Goal: Task Accomplishment & Management: Manage account settings

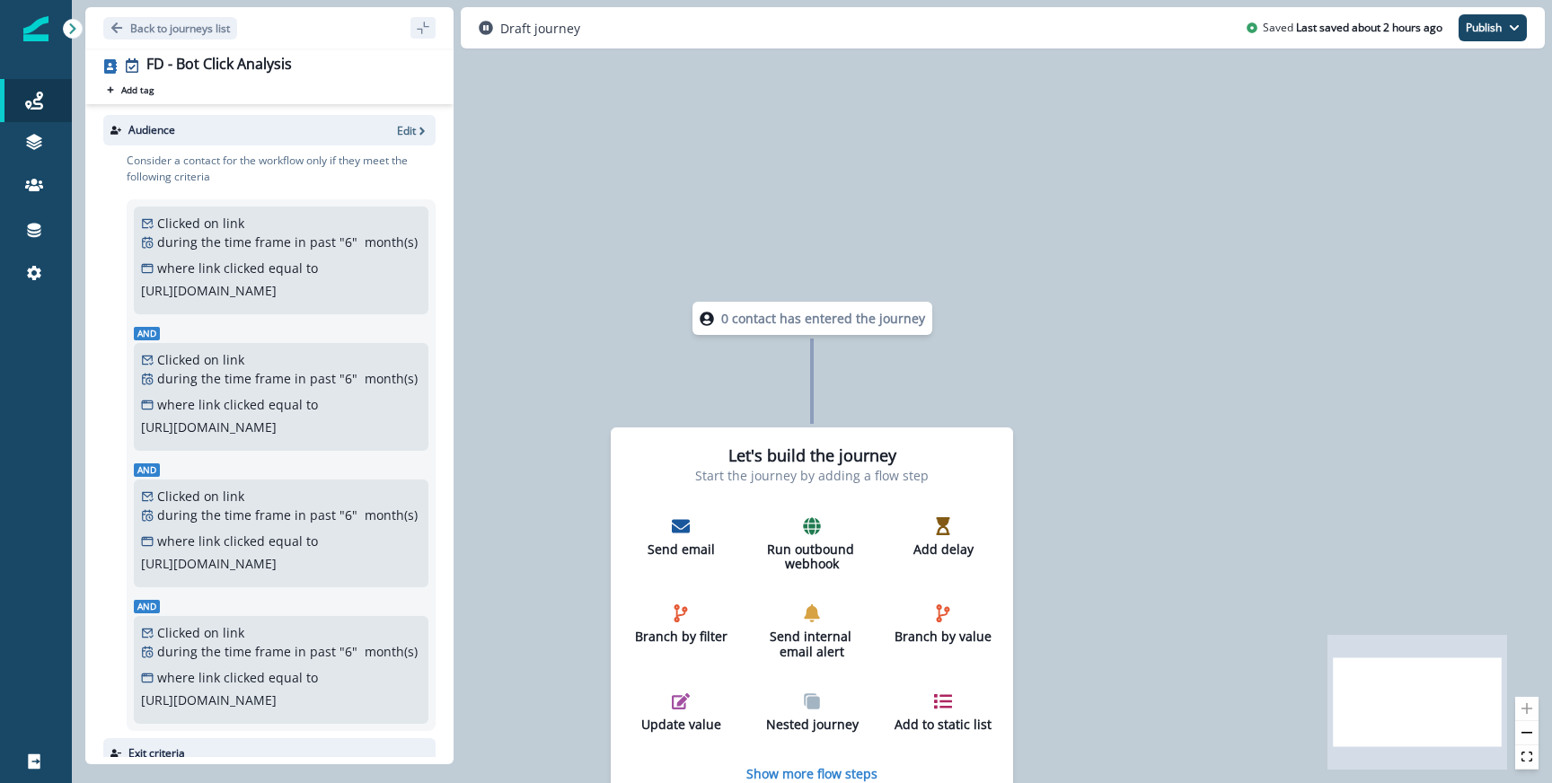
click at [127, 13] on div "Back to journeys list" at bounding box center [269, 27] width 368 height 41
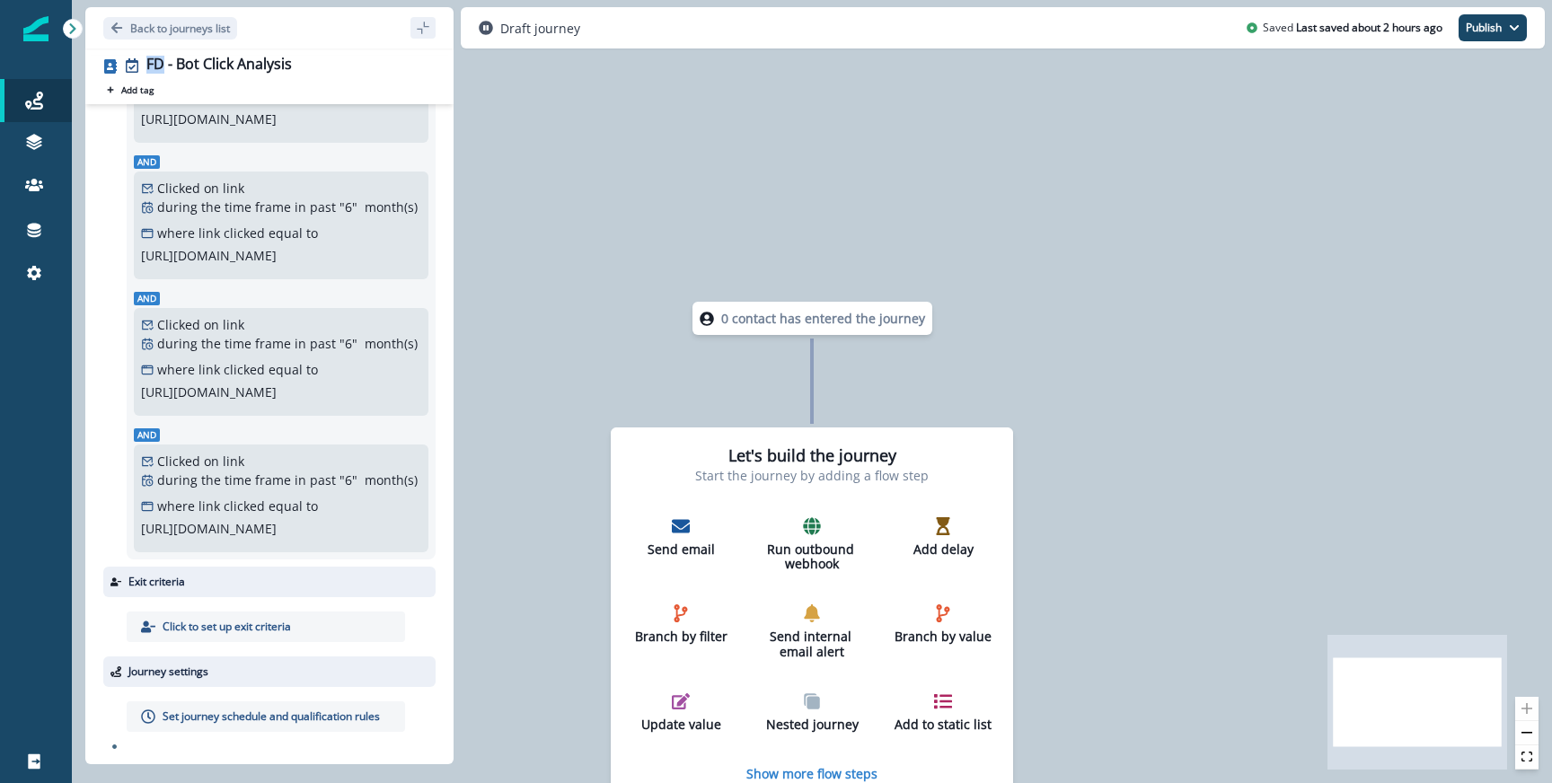
click at [127, 13] on div "Back to journeys list" at bounding box center [269, 27] width 368 height 41
click at [137, 21] on p "Back to journeys list" at bounding box center [180, 28] width 100 height 15
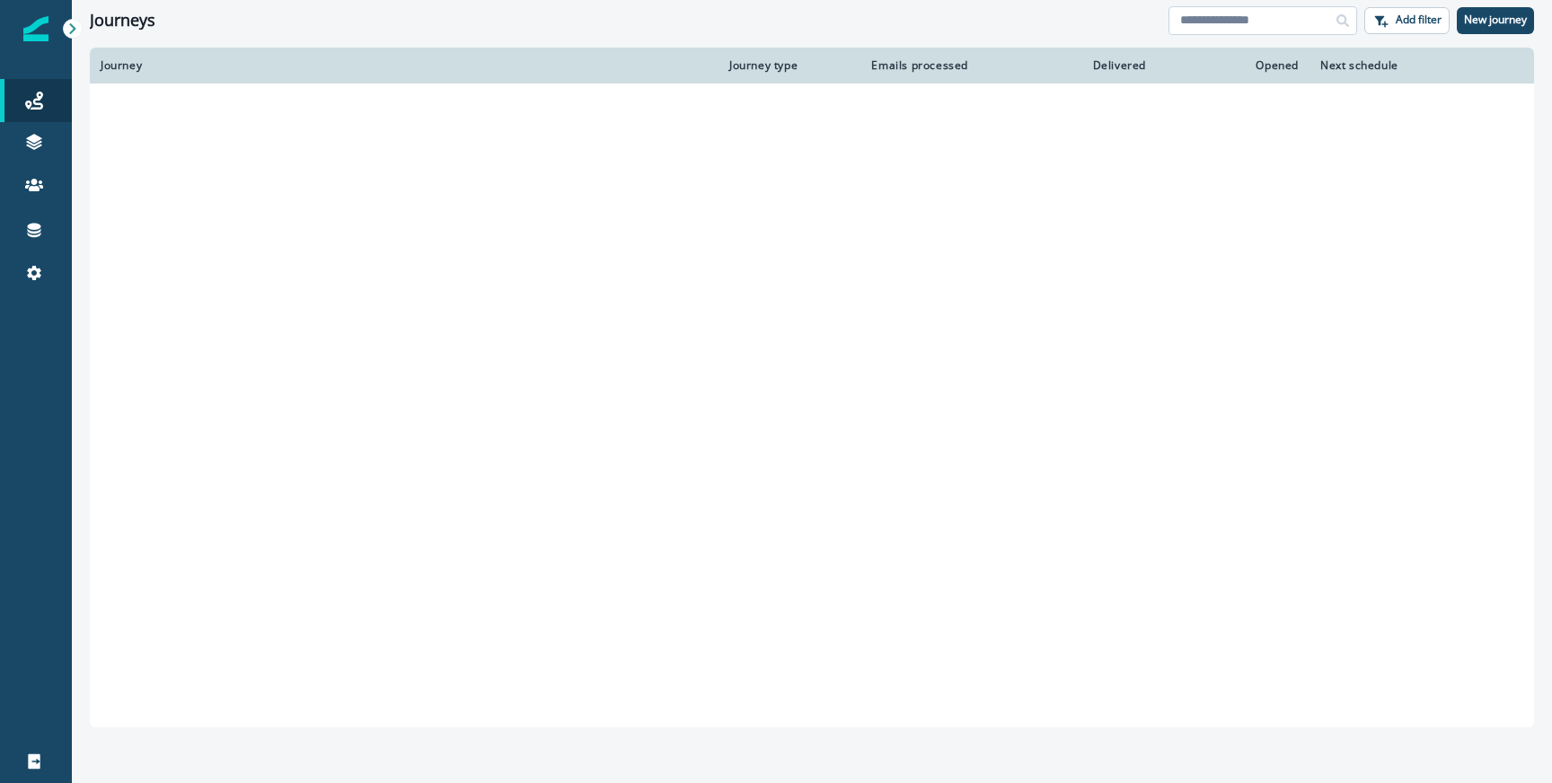
click at [1292, 18] on input at bounding box center [1263, 20] width 189 height 29
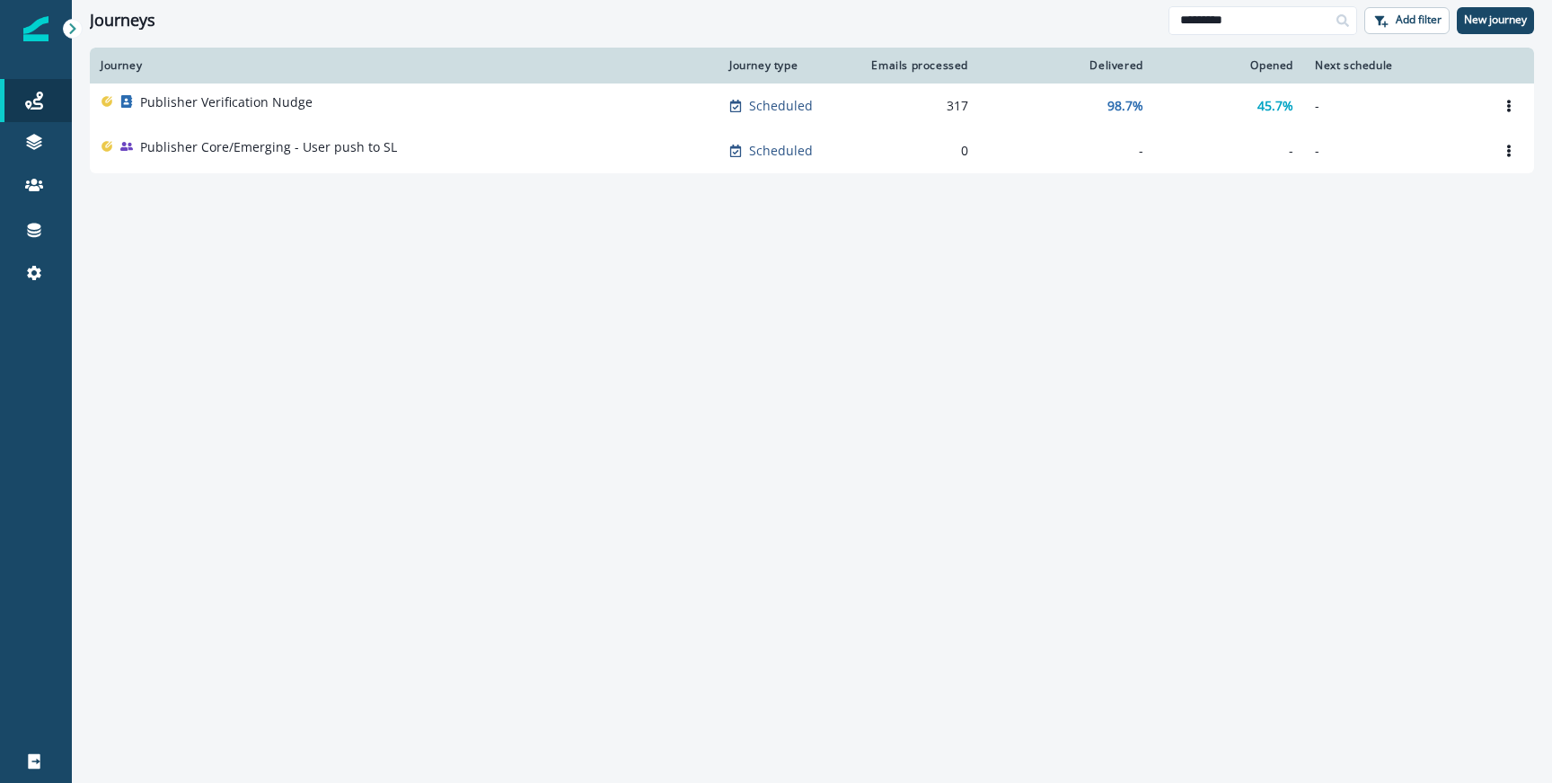
click at [187, 102] on p "Publisher Verification Nudge" at bounding box center [226, 102] width 172 height 18
click at [1228, 13] on input "*********" at bounding box center [1263, 20] width 189 height 29
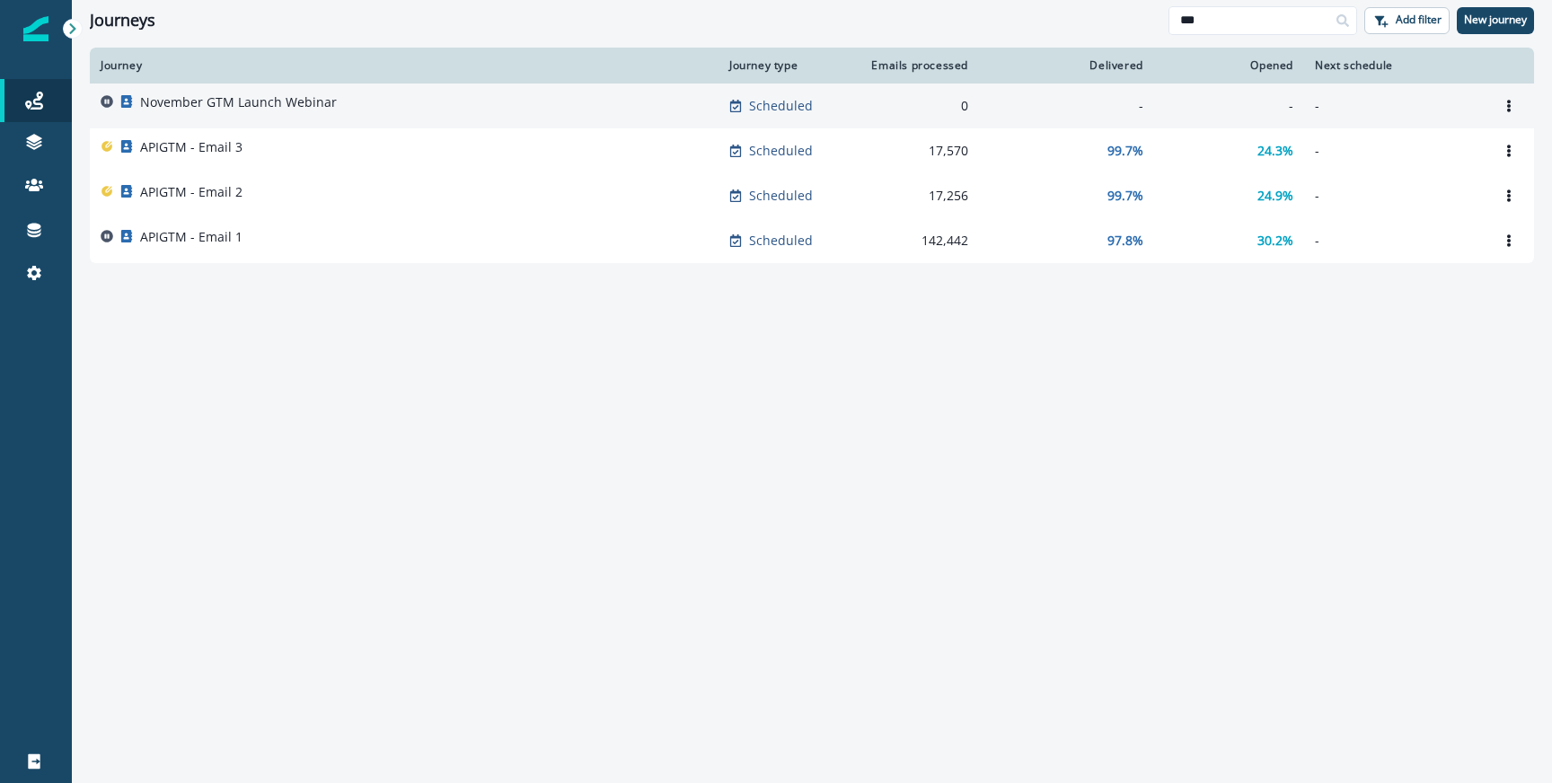
type input "***"
click at [291, 101] on p "November GTM Launch Webinar" at bounding box center [238, 102] width 197 height 18
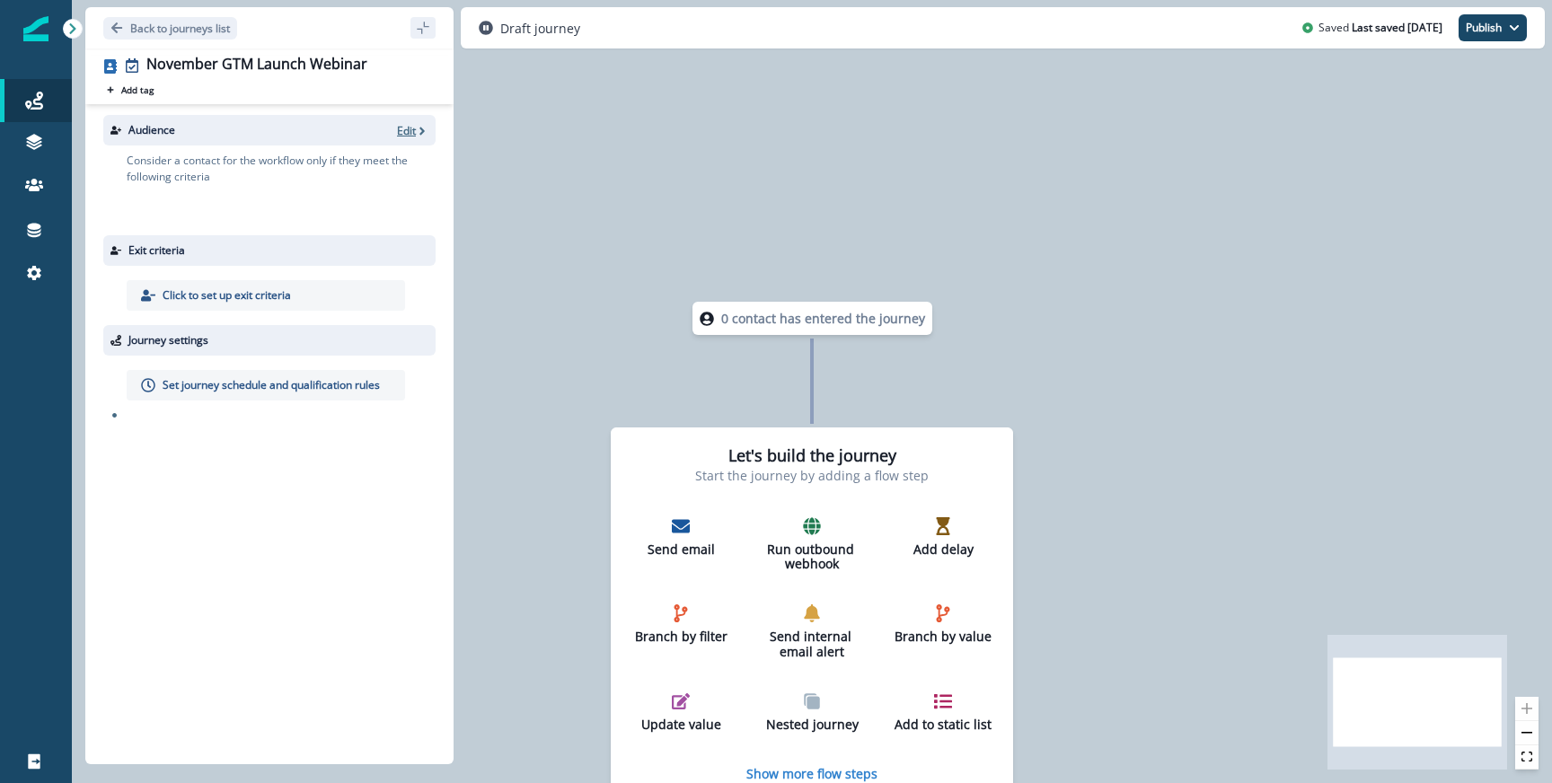
click at [411, 130] on p "Edit" at bounding box center [406, 130] width 19 height 15
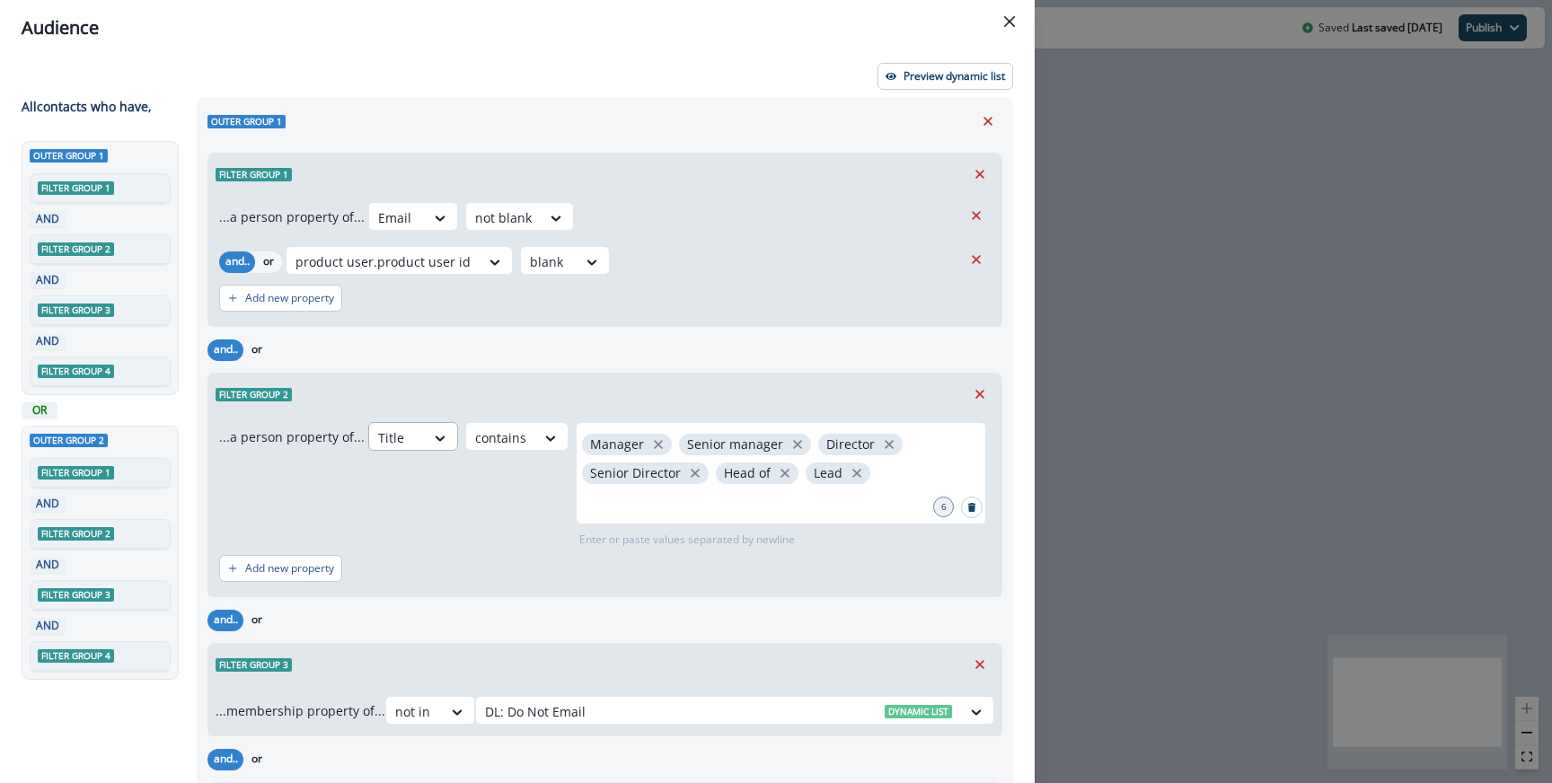
click at [411, 429] on div "Title" at bounding box center [397, 438] width 56 height 30
type input "*****"
click at [399, 369] on div "and.. or Filter group 2 ...a person property of... Title contains Manager Senio…" at bounding box center [605, 465] width 795 height 263
click at [950, 72] on p "Preview dynamic list" at bounding box center [955, 76] width 102 height 13
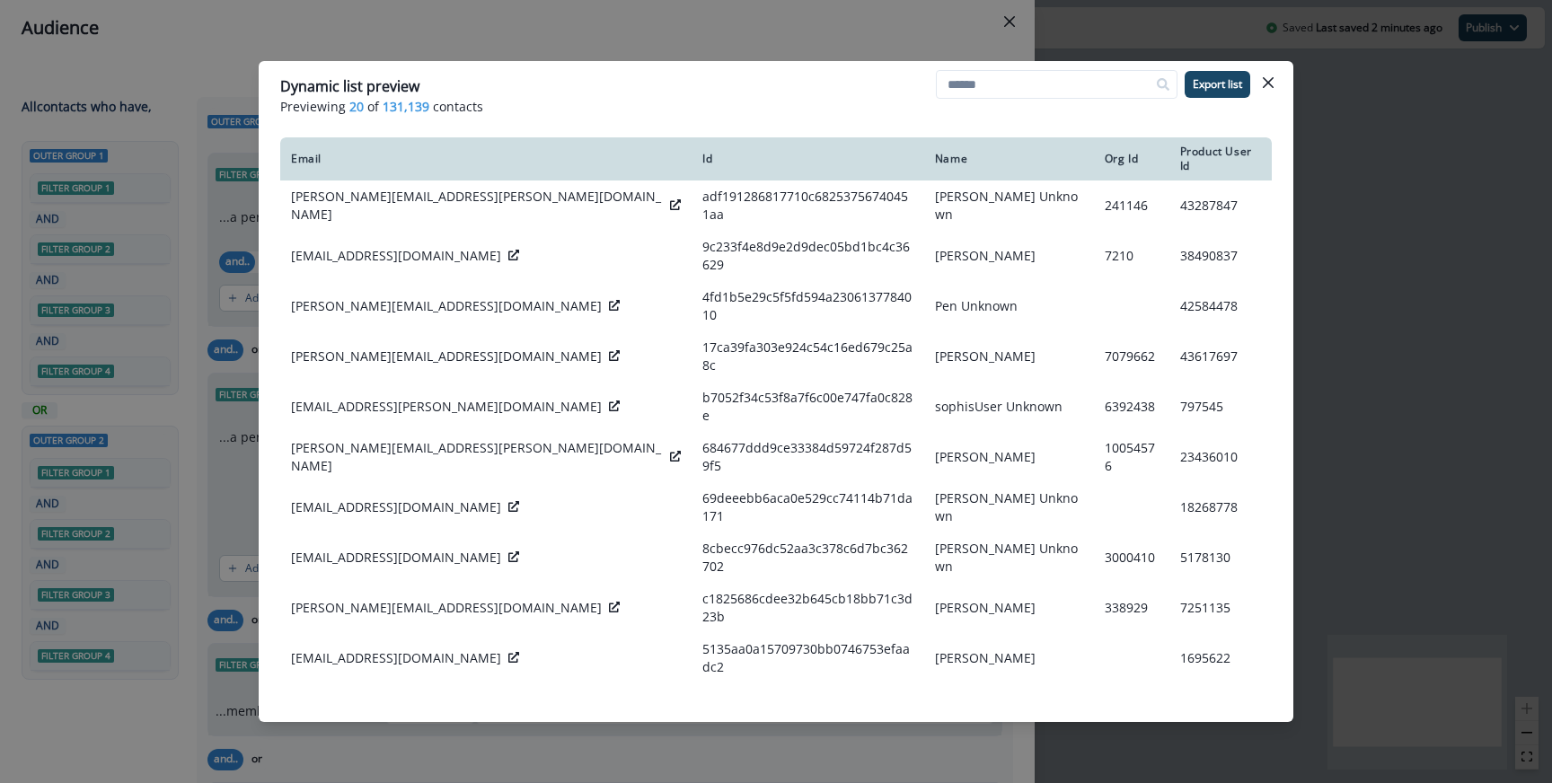
click at [472, 34] on div "Dynamic list preview Previewing 20 of 131,139 contacts Export list Email Id Nam…" at bounding box center [776, 391] width 1552 height 783
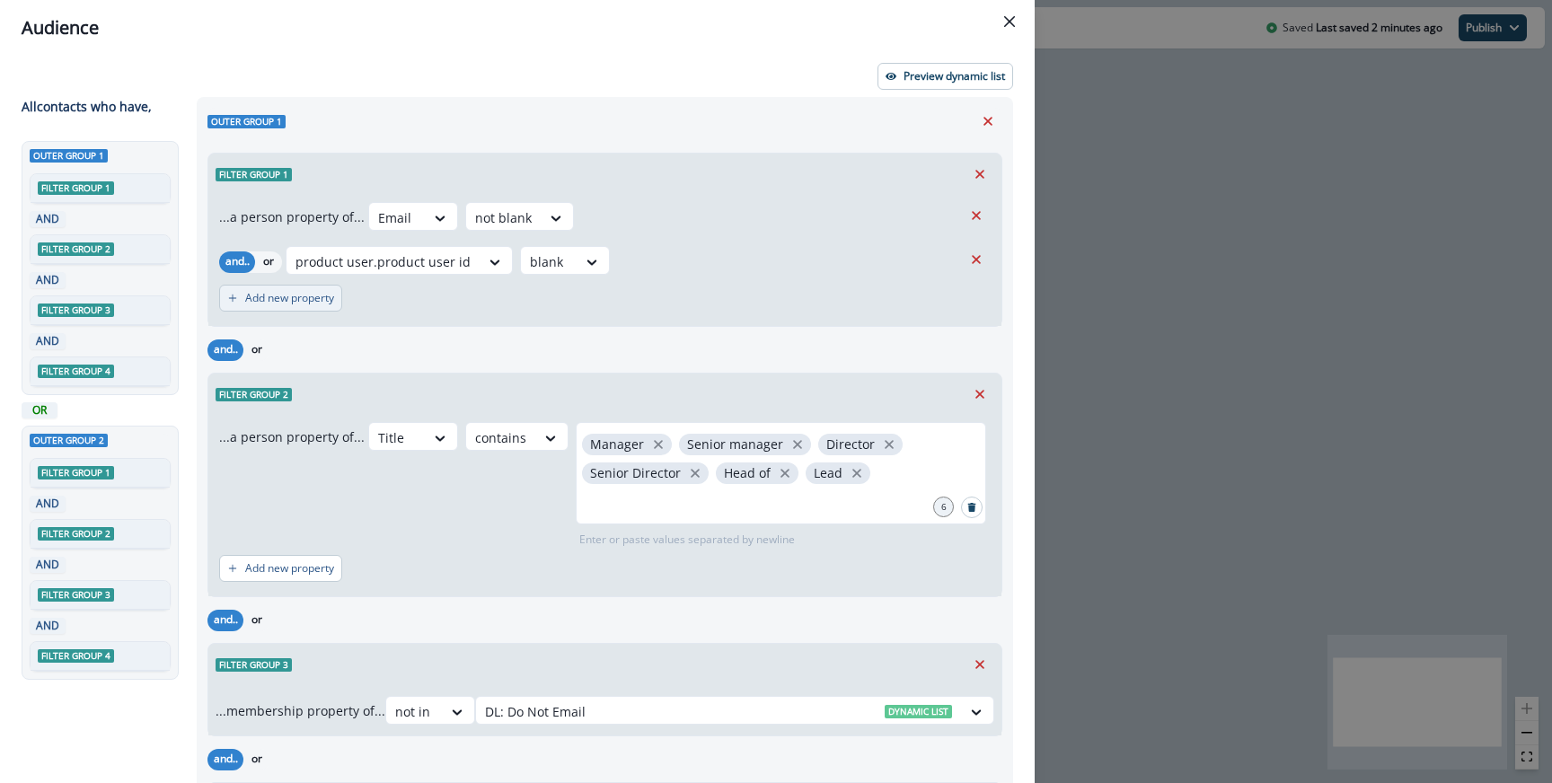
click at [270, 305] on p "Add new property" at bounding box center [289, 298] width 89 height 13
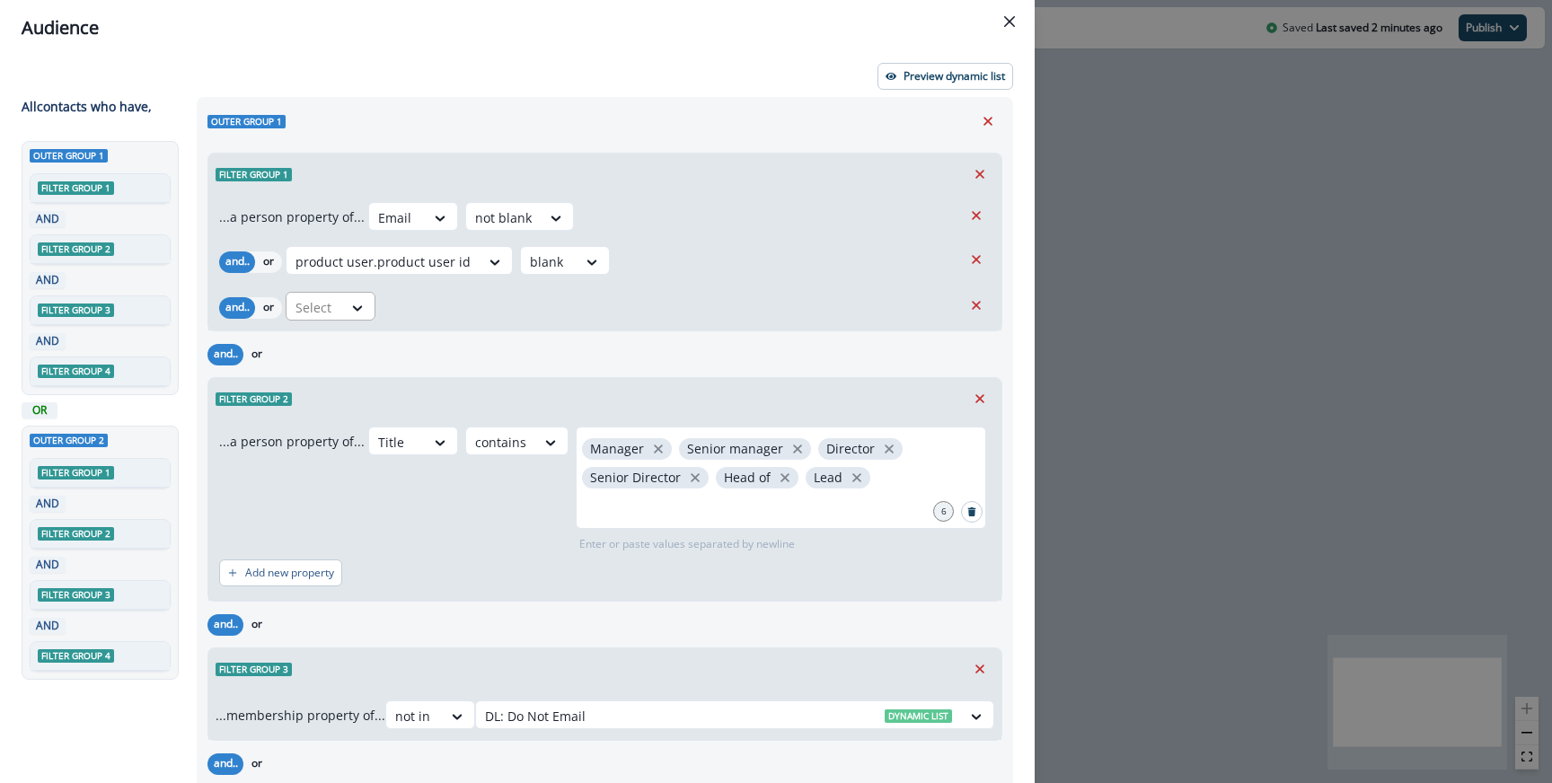
click at [326, 311] on div at bounding box center [315, 307] width 38 height 22
type input "*****"
click at [356, 369] on div "product user.dw__employment_title" at bounding box center [405, 381] width 236 height 33
click at [630, 309] on icon at bounding box center [631, 308] width 16 height 18
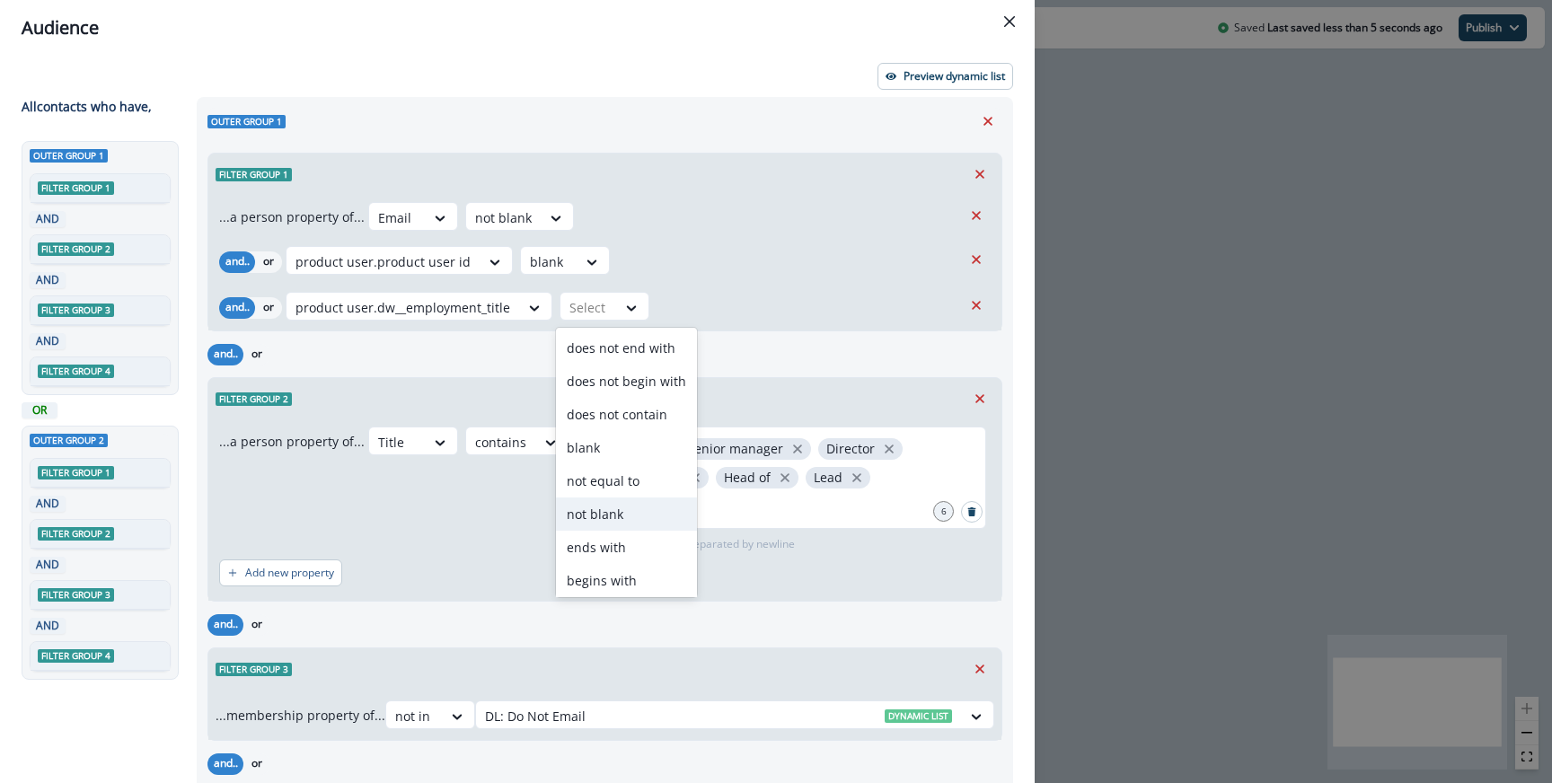
click at [616, 508] on div "not blank" at bounding box center [626, 514] width 141 height 33
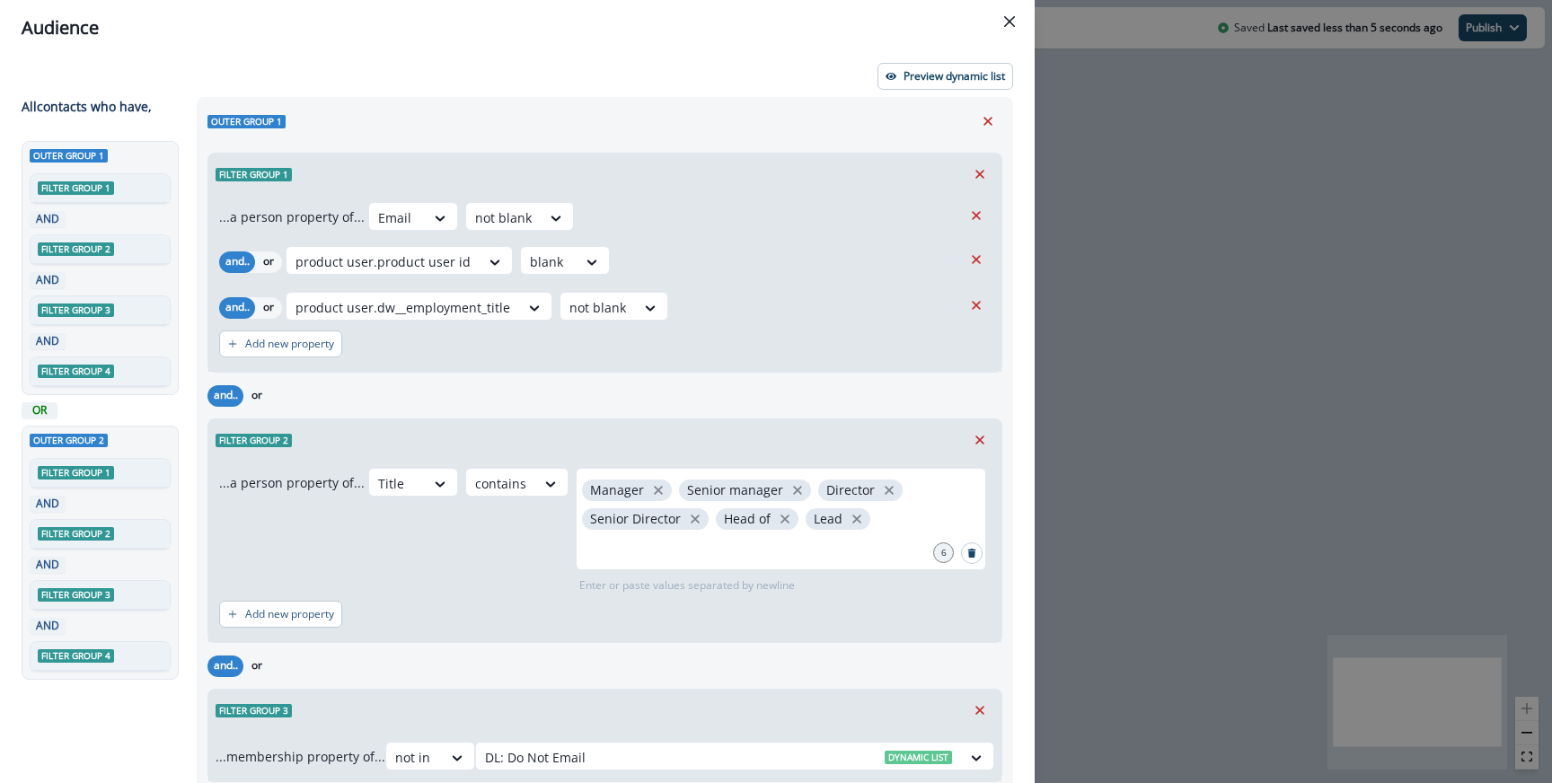
click at [714, 358] on div "Add new property" at bounding box center [605, 343] width 772 height 41
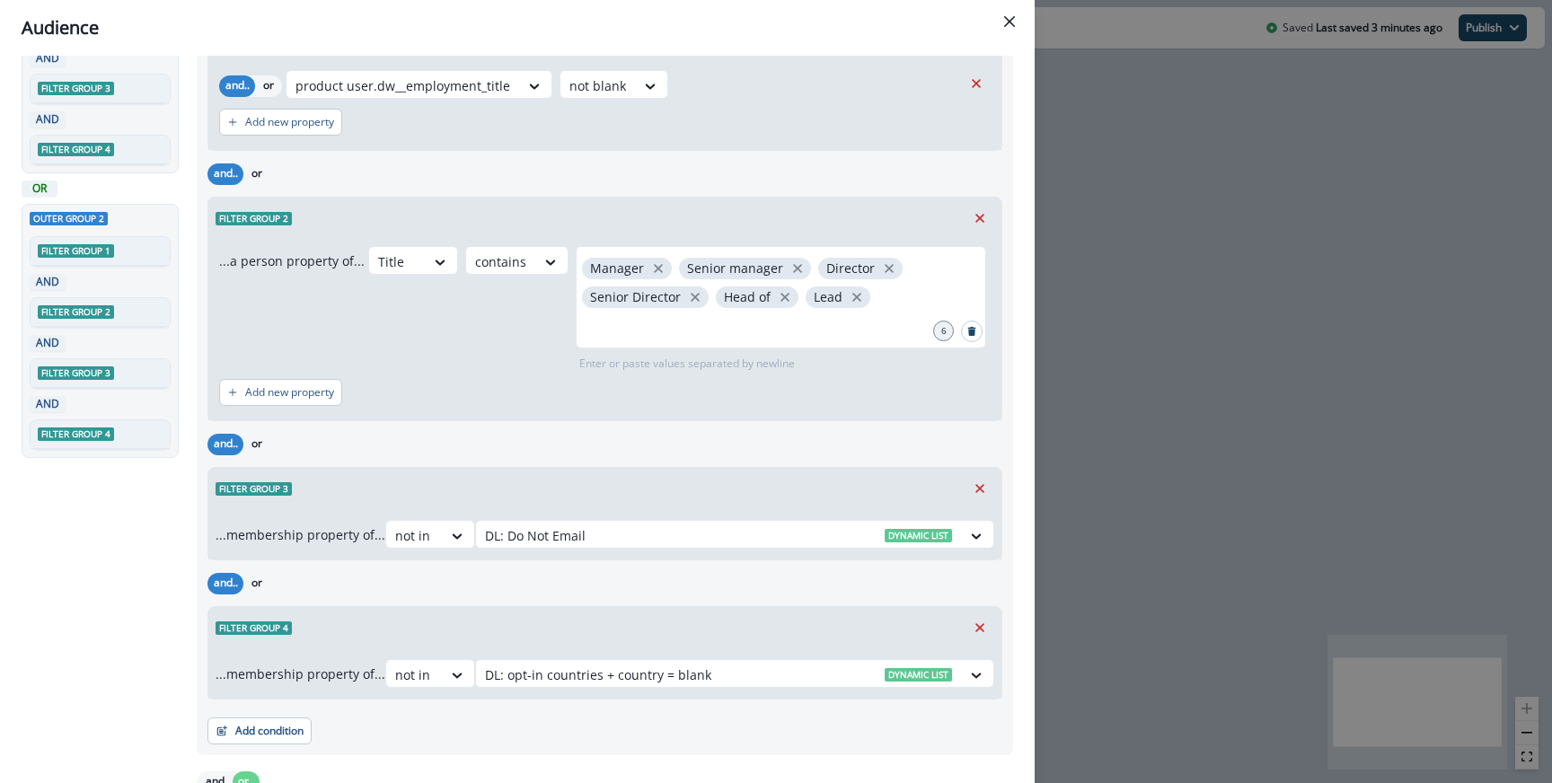
scroll to position [84, 0]
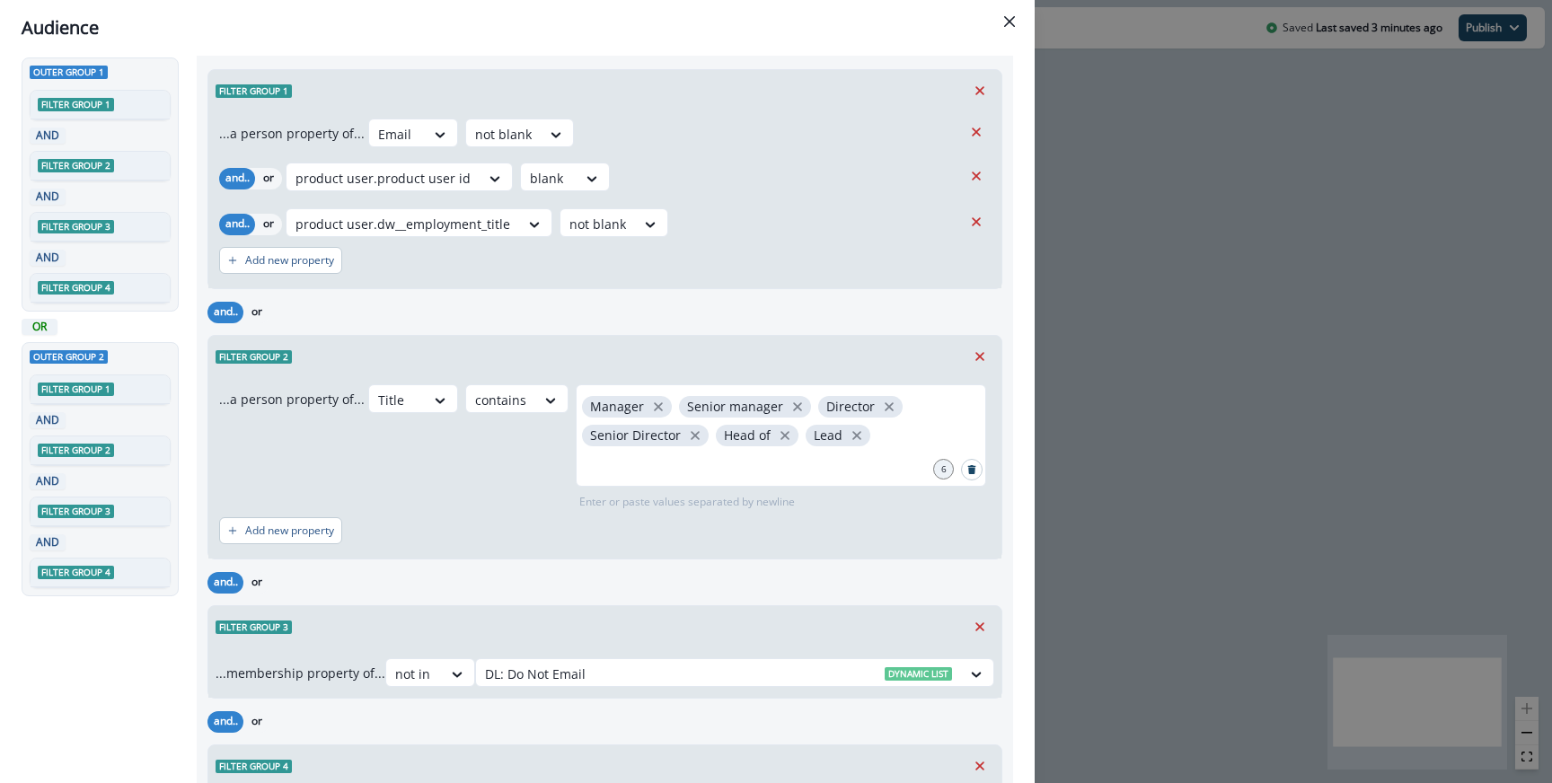
click at [1123, 298] on div "Audience Preview dynamic list All contact s who have, Outer group 1 Filter grou…" at bounding box center [776, 391] width 1552 height 783
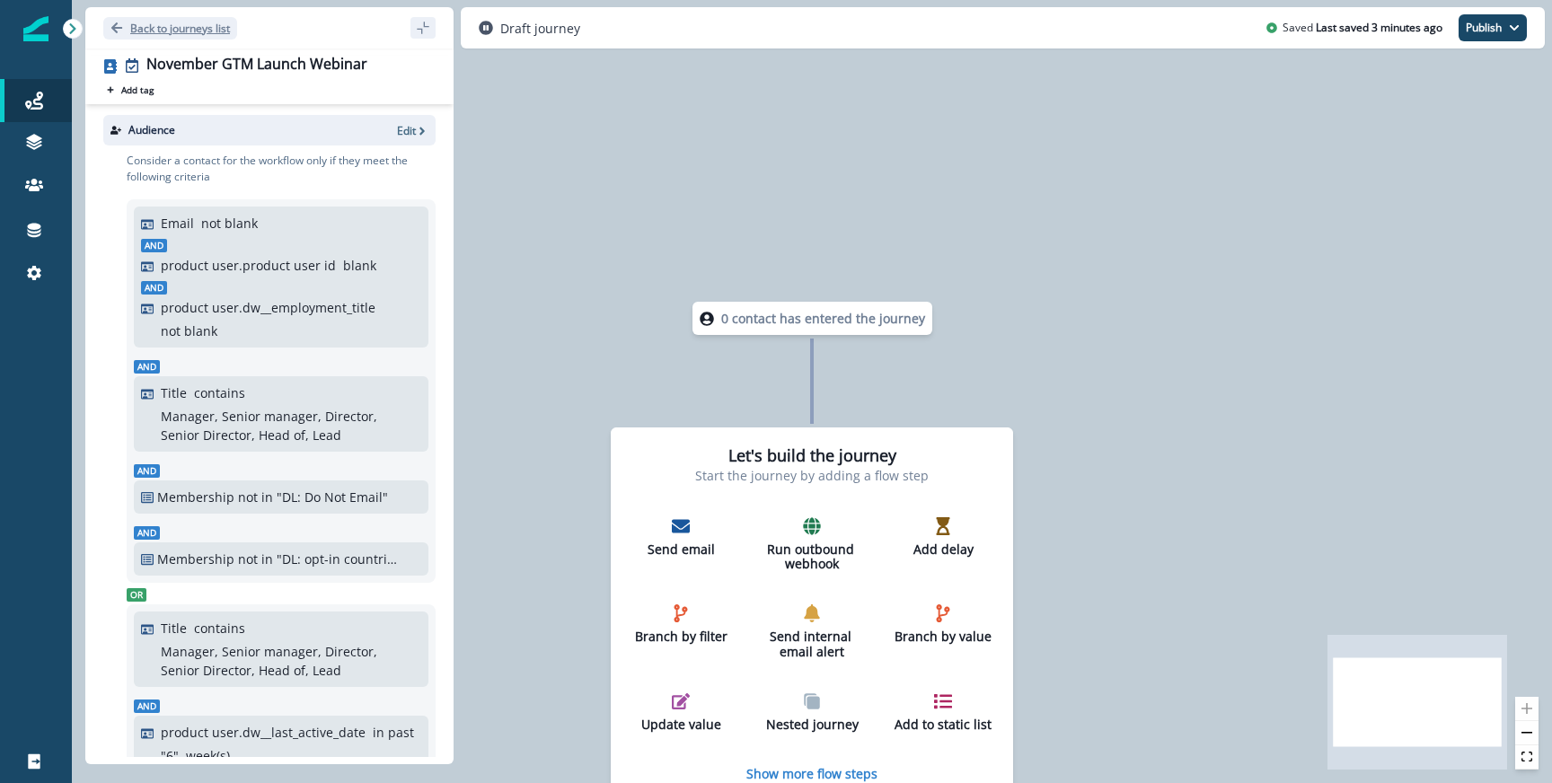
click at [152, 24] on p "Back to journeys list" at bounding box center [180, 28] width 100 height 15
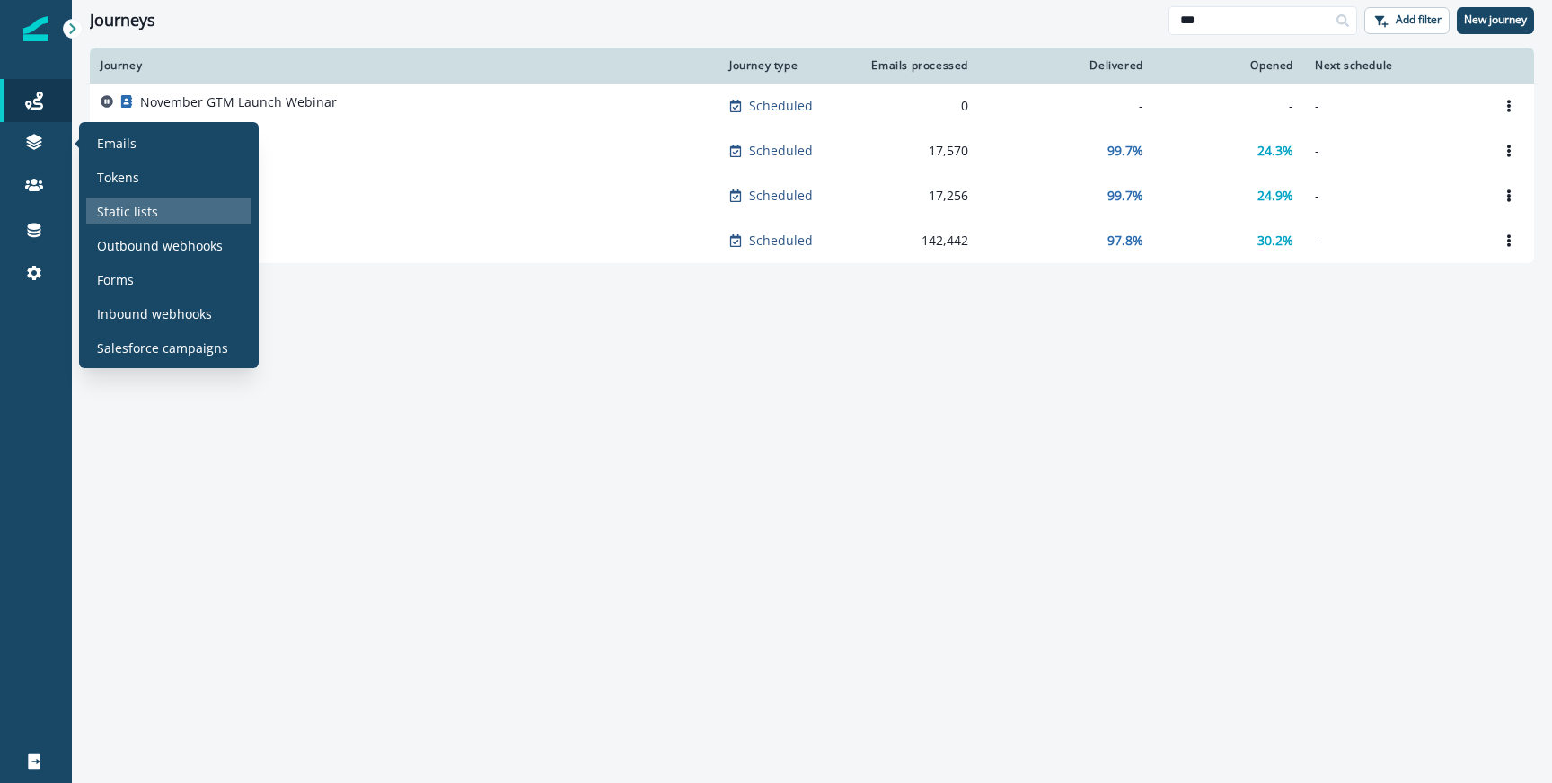
click at [122, 204] on p "Static lists" at bounding box center [127, 211] width 61 height 19
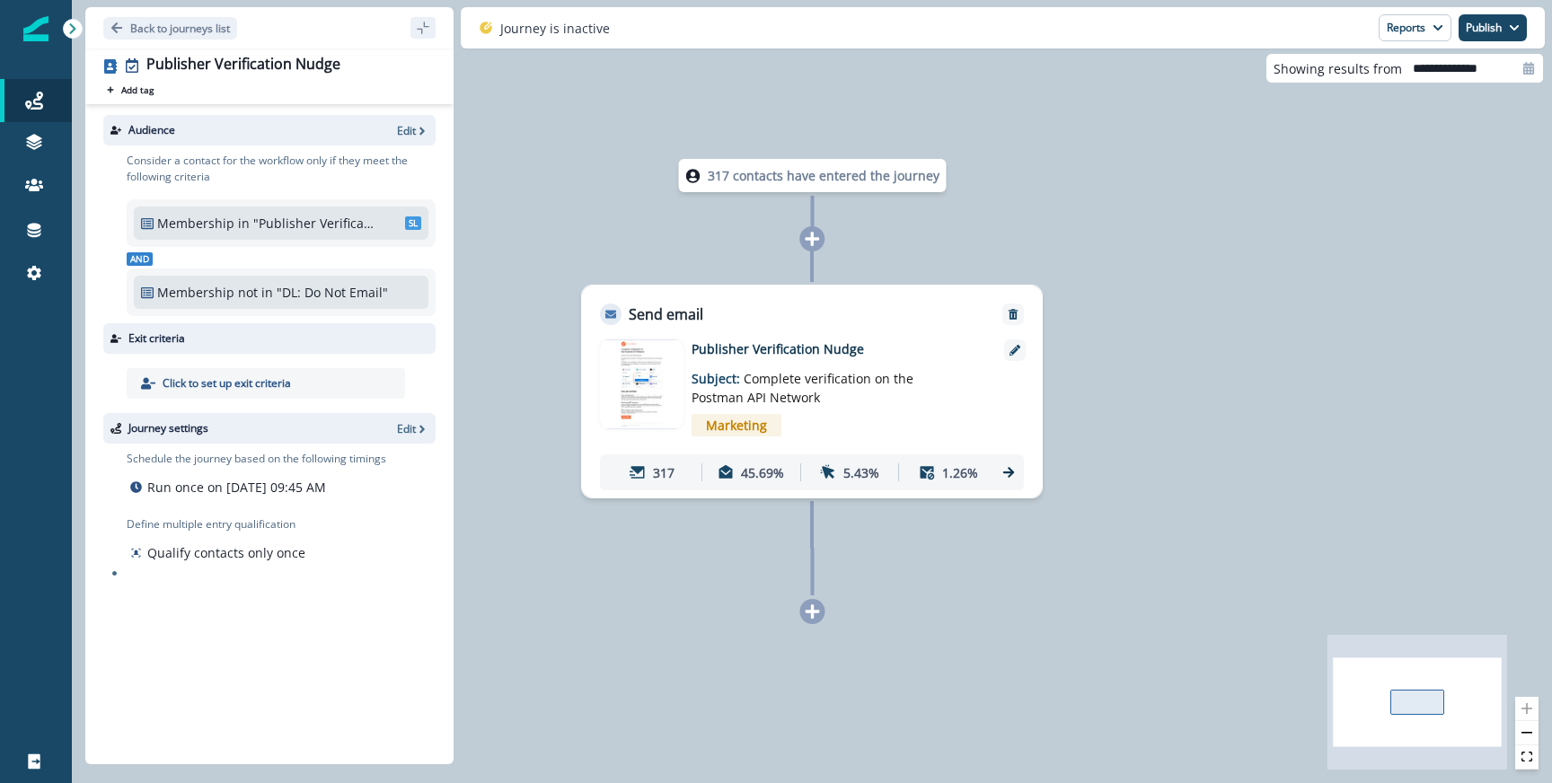
click at [1018, 475] on div "317 45.69% 5.43% 1.26%" at bounding box center [812, 473] width 424 height 36
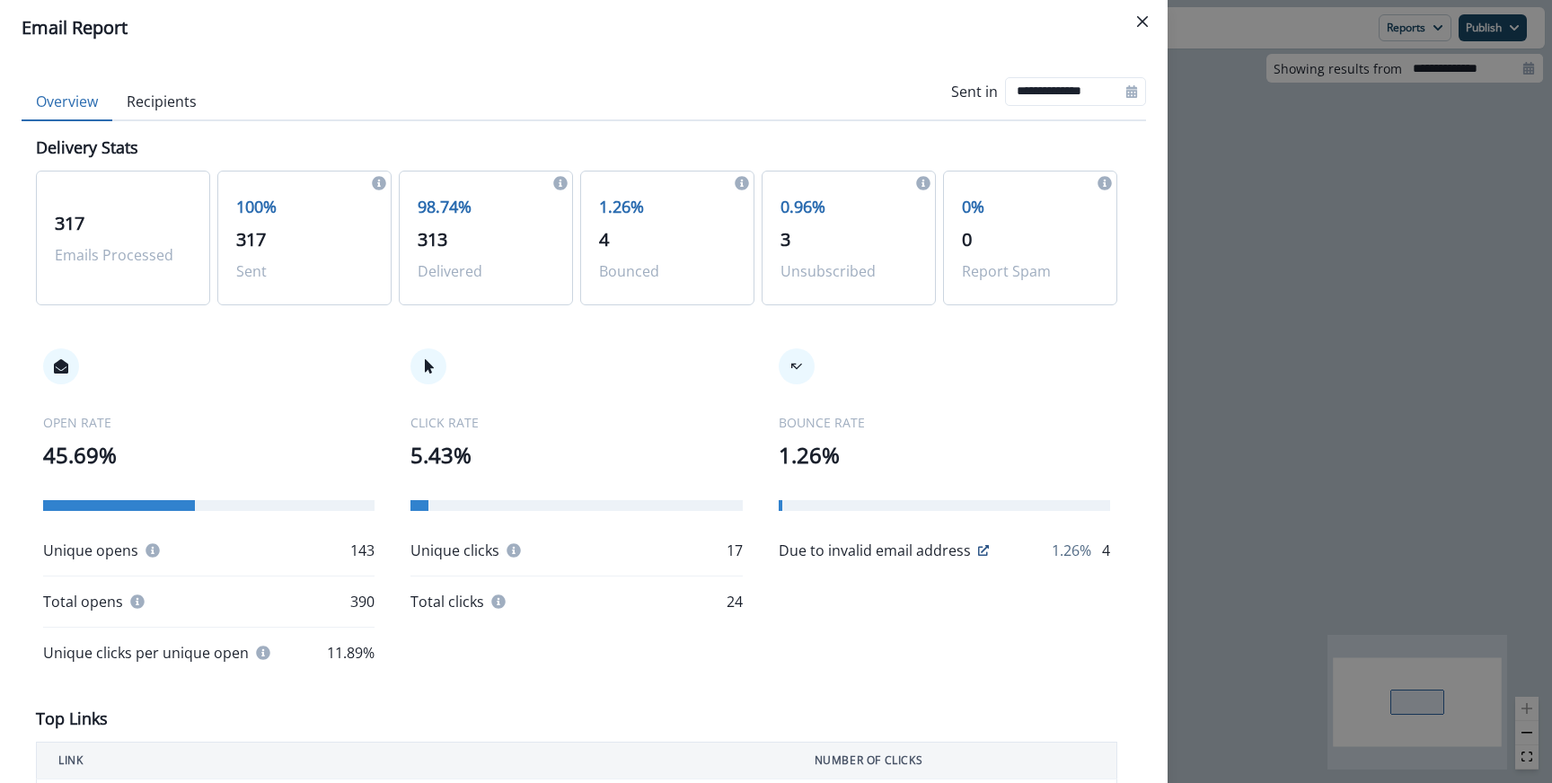
click at [1266, 296] on div "**********" at bounding box center [776, 391] width 1552 height 783
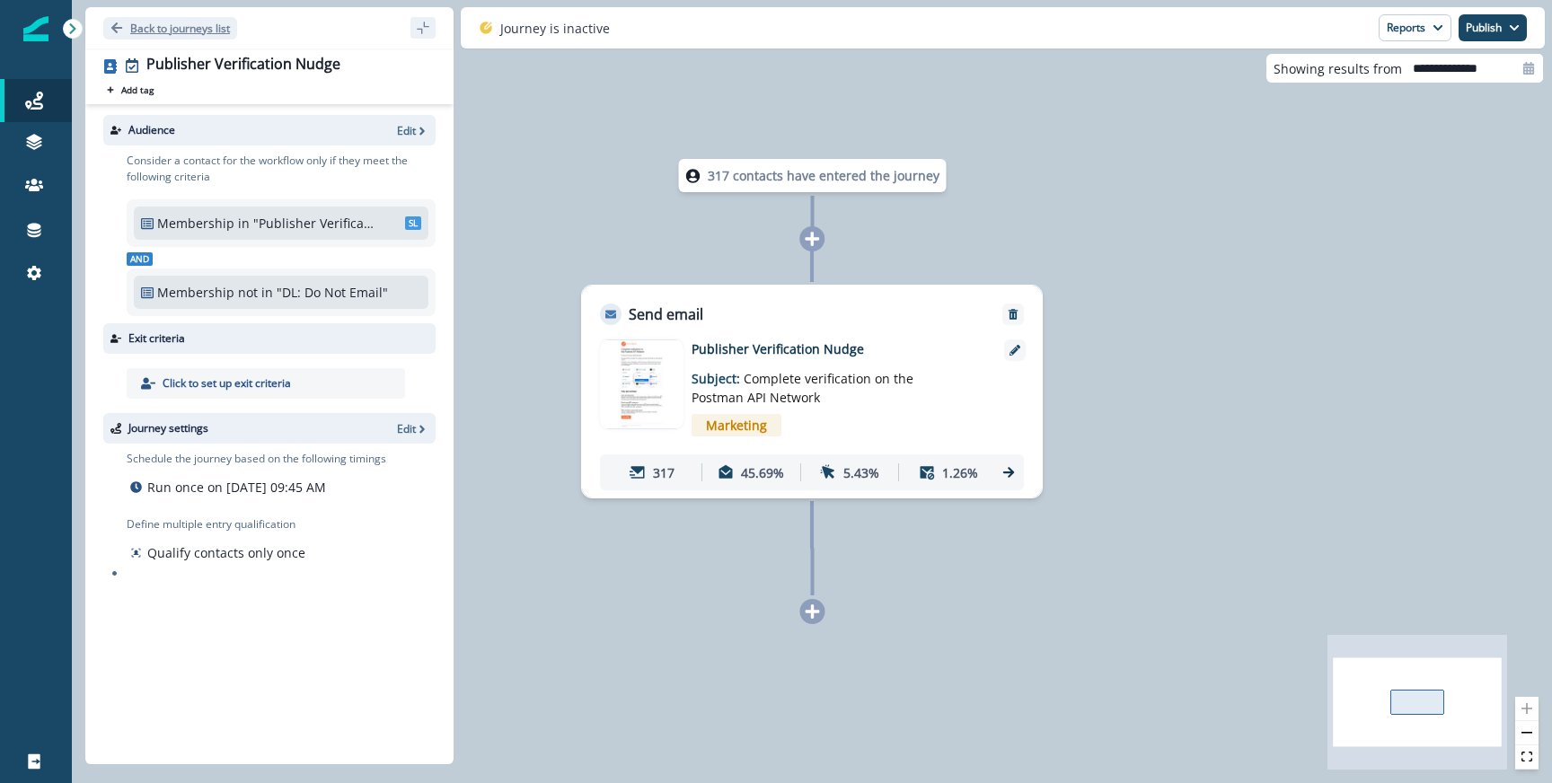
click at [168, 36] on button "Back to journeys list" at bounding box center [170, 28] width 134 height 22
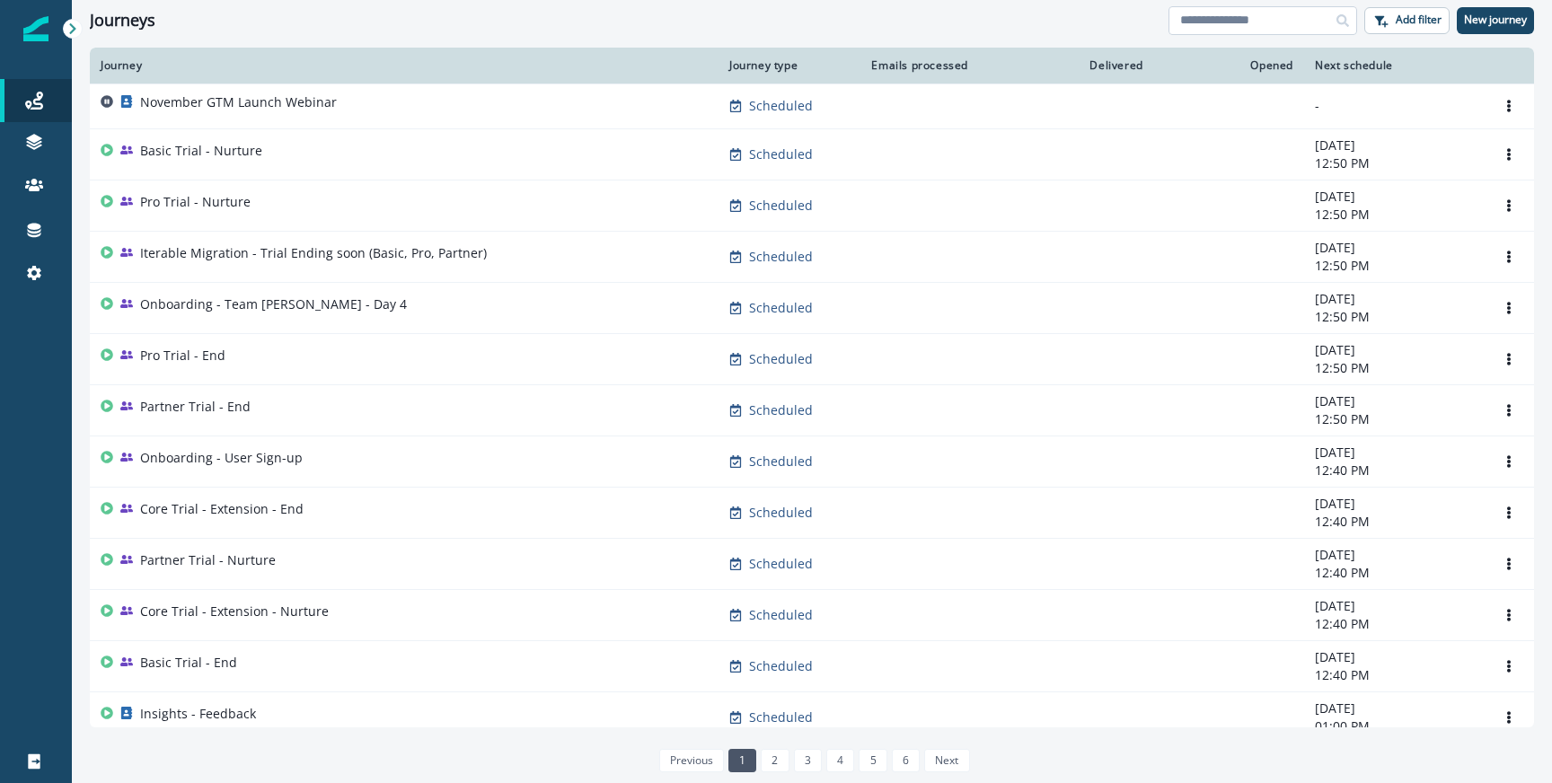
click at [1303, 9] on input at bounding box center [1263, 20] width 189 height 29
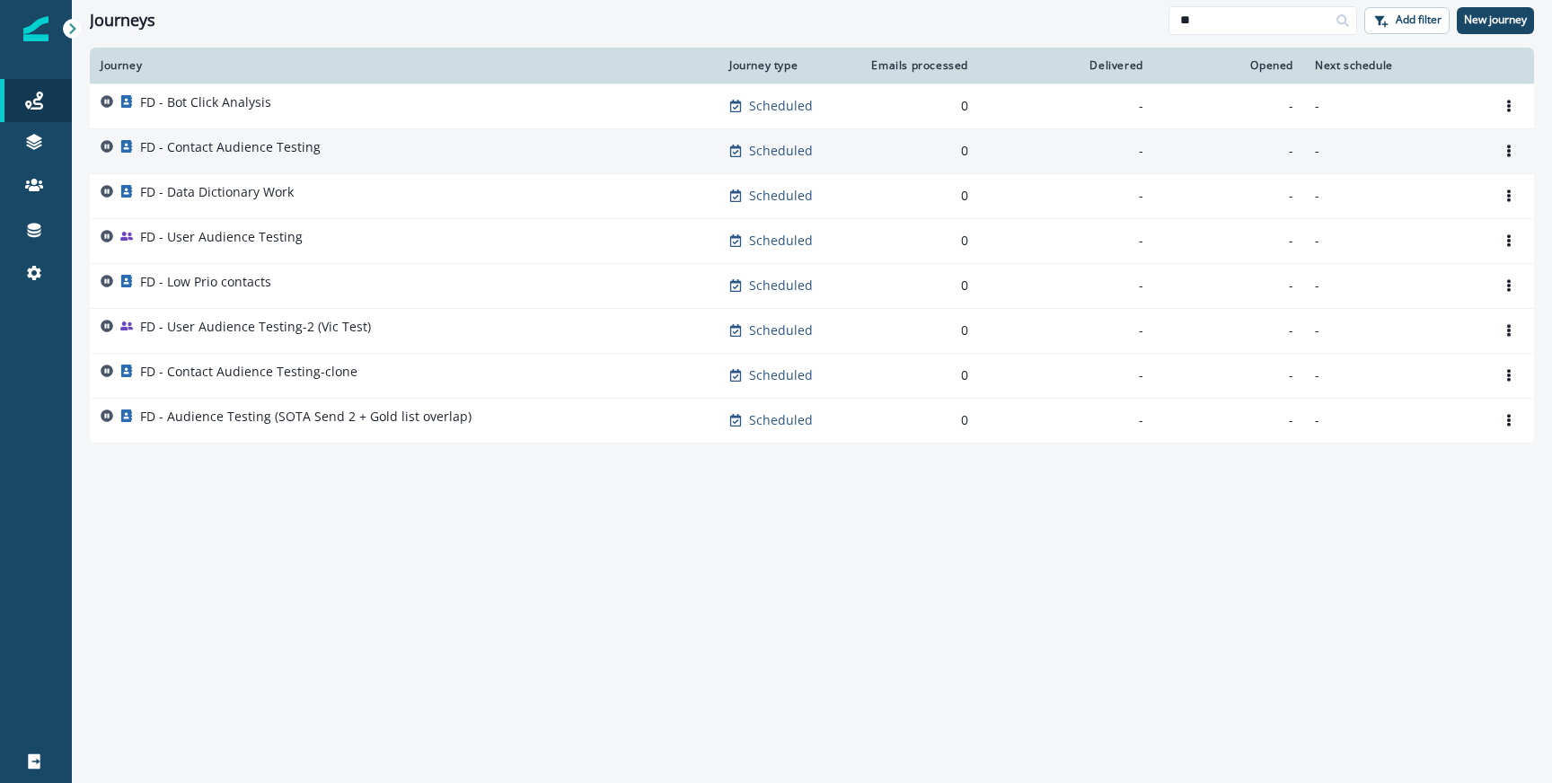
type input "**"
click at [273, 143] on p "FD - Contact Audience Testing" at bounding box center [230, 147] width 181 height 18
click at [1201, 20] on input "**" at bounding box center [1263, 20] width 189 height 29
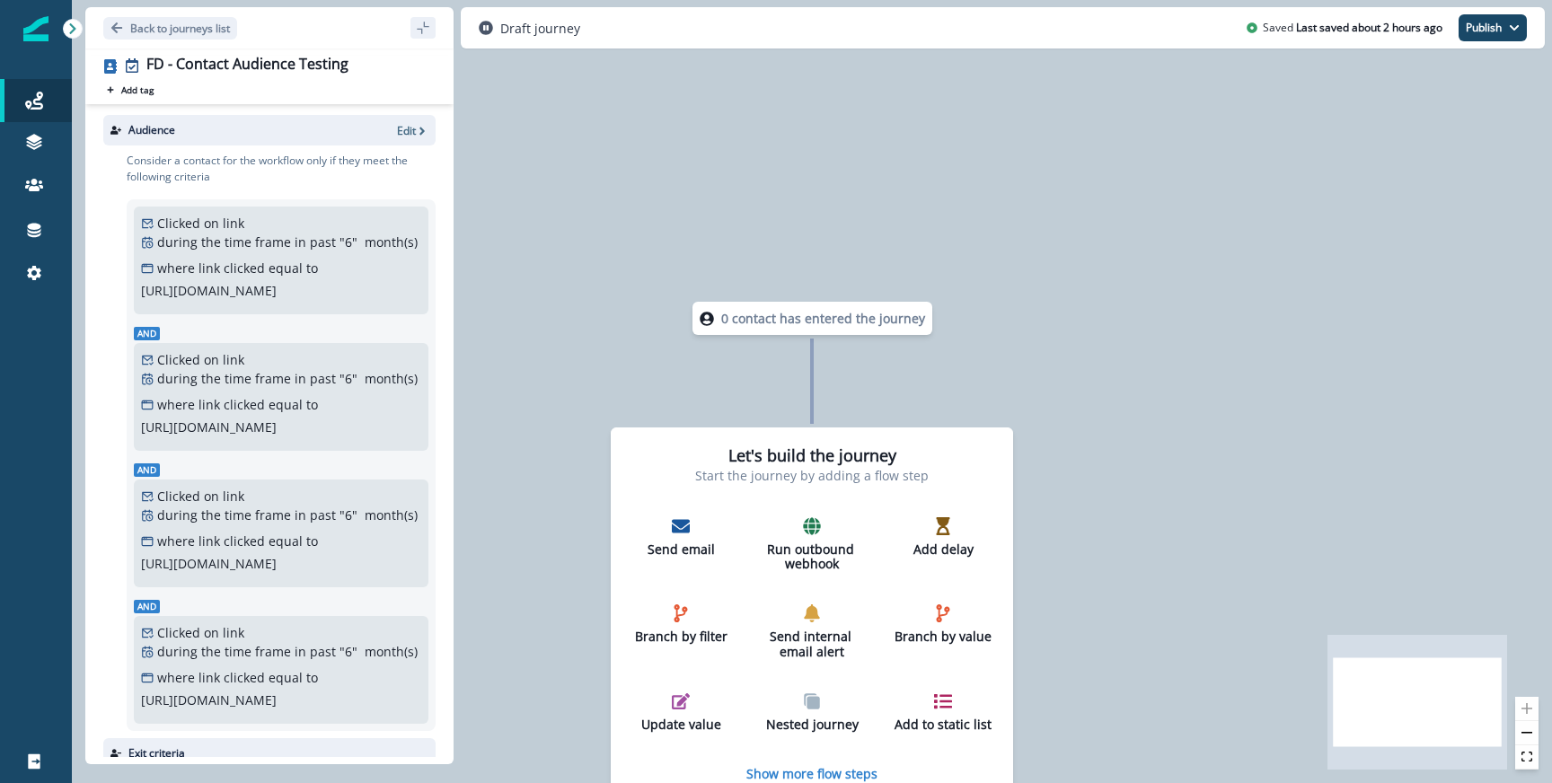
click at [414, 128] on p "Edit" at bounding box center [406, 130] width 19 height 15
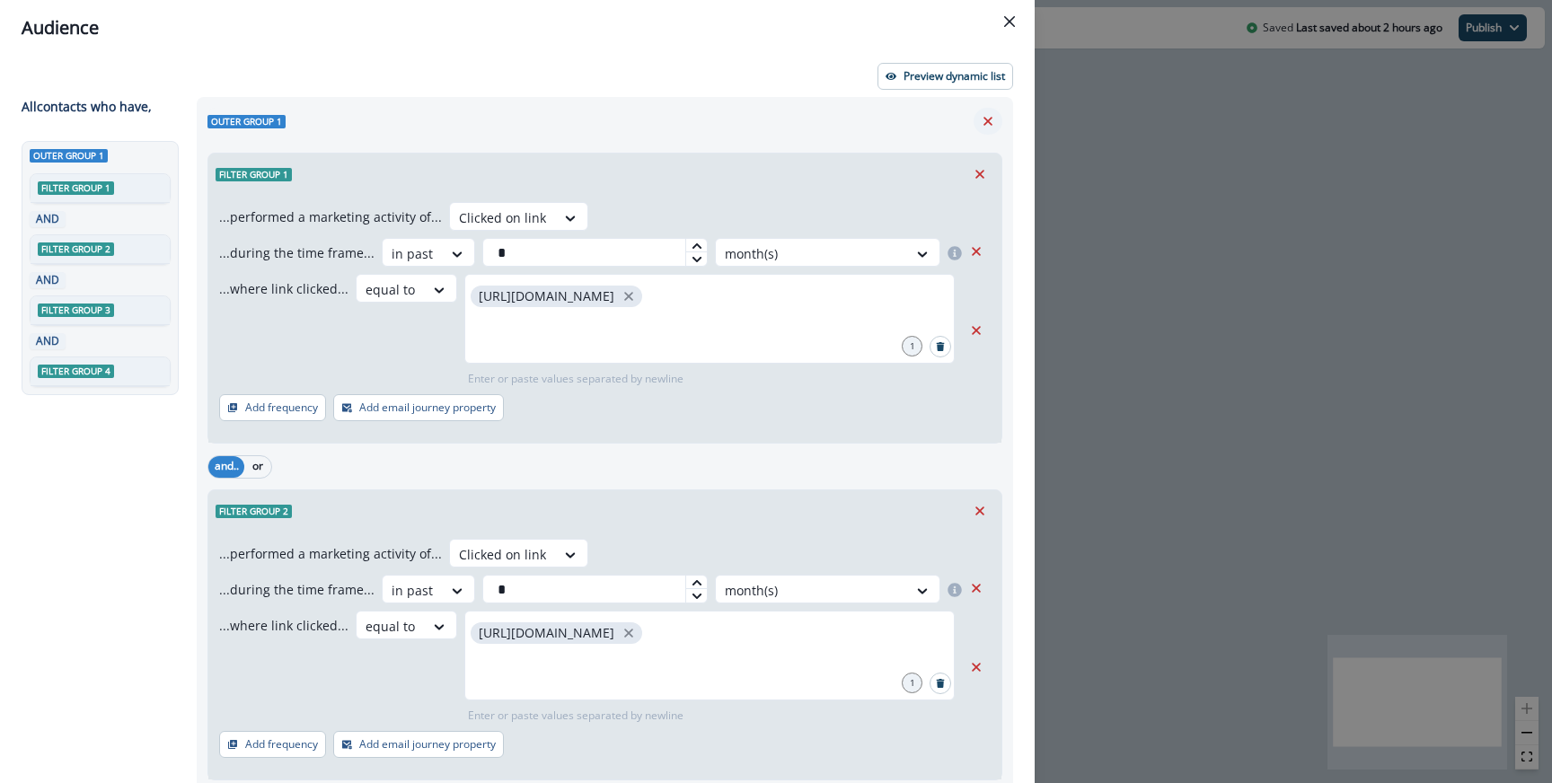
click at [985, 117] on icon "Remove" at bounding box center [988, 121] width 16 height 16
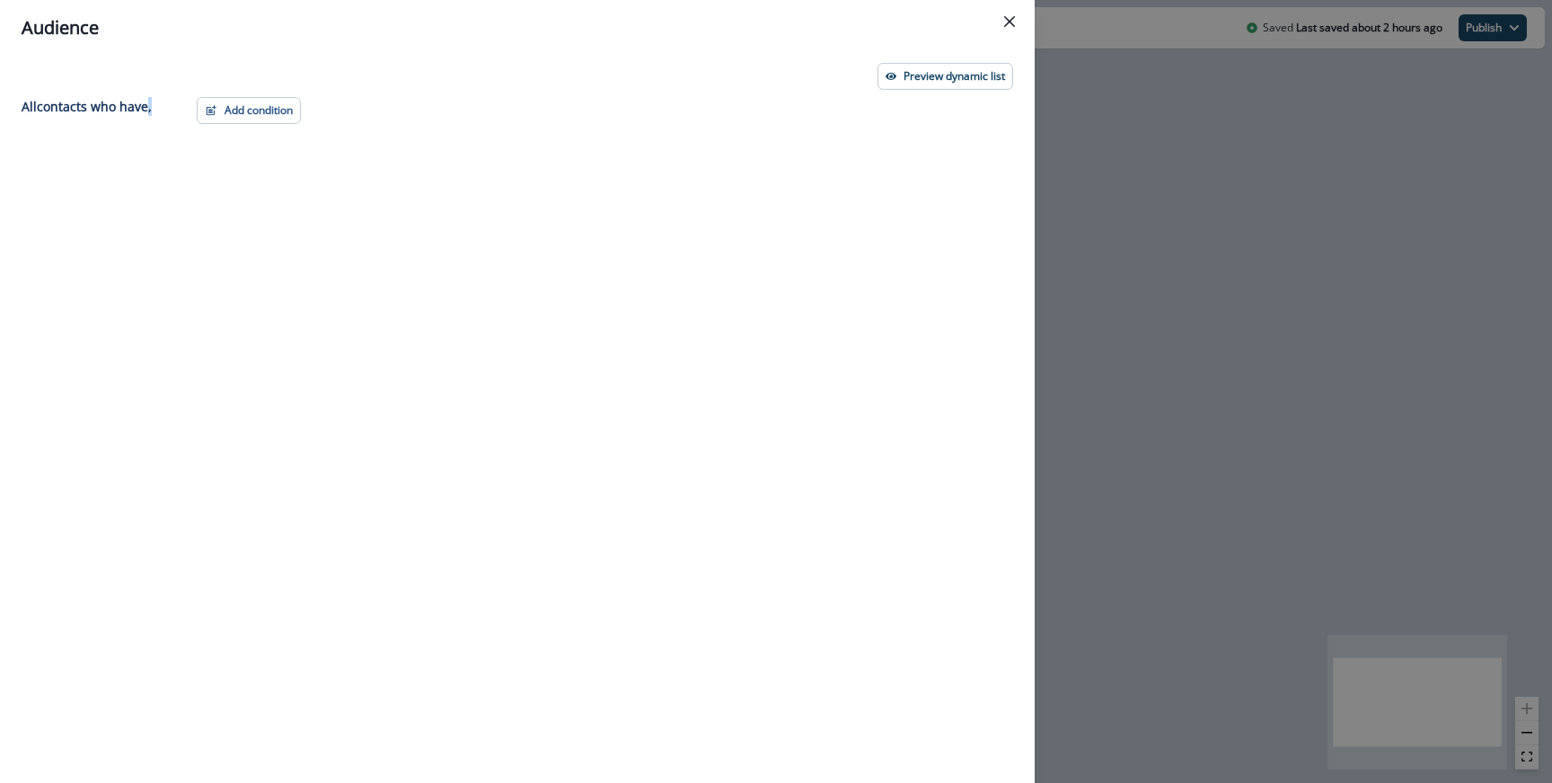
click at [985, 117] on div "Add condition Contact properties A person property Performed a product event Pe…" at bounding box center [599, 407] width 827 height 621
click at [279, 115] on button "Add condition" at bounding box center [249, 110] width 104 height 27
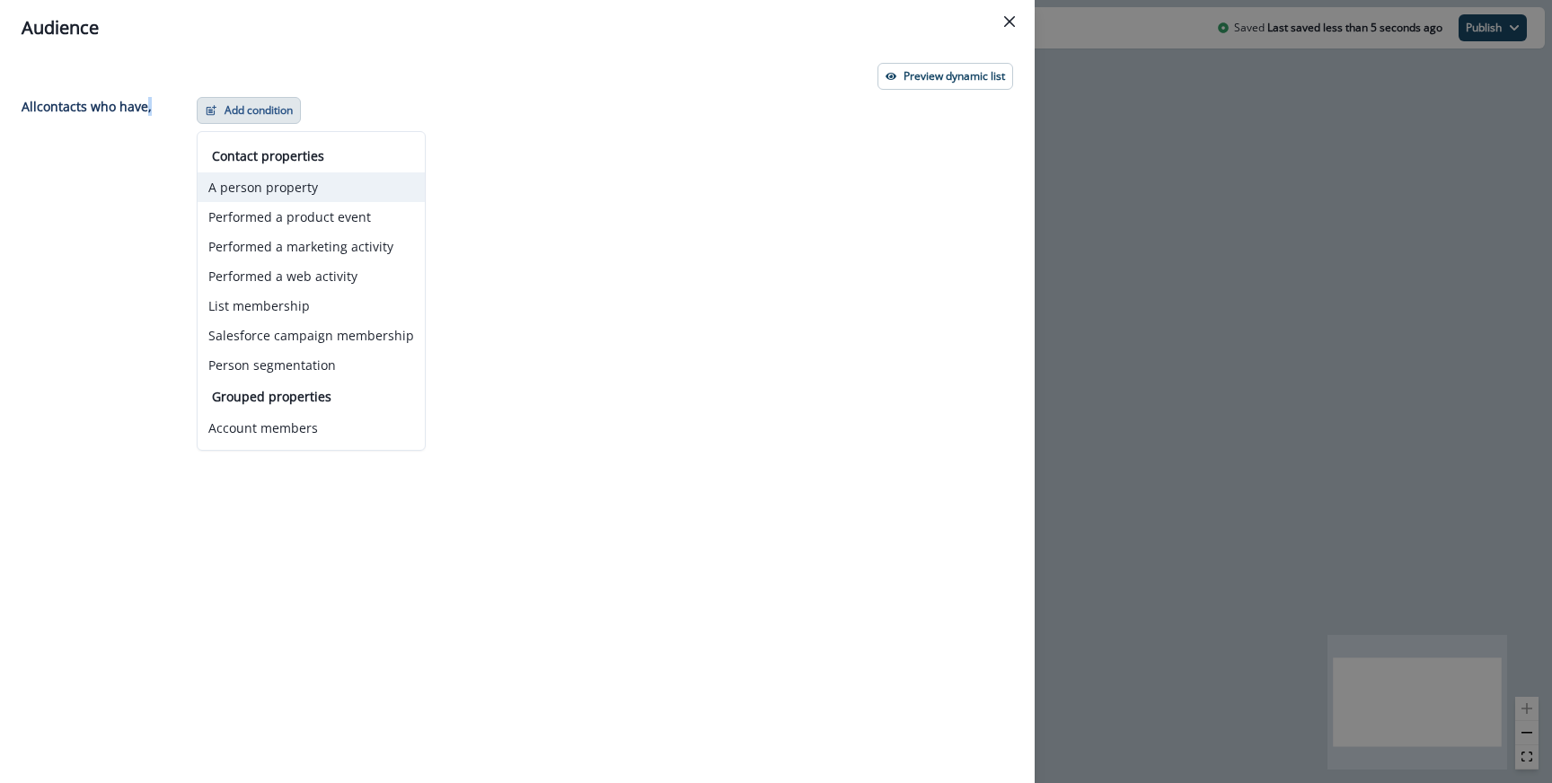
click at [289, 197] on button "A person property" at bounding box center [311, 187] width 227 height 30
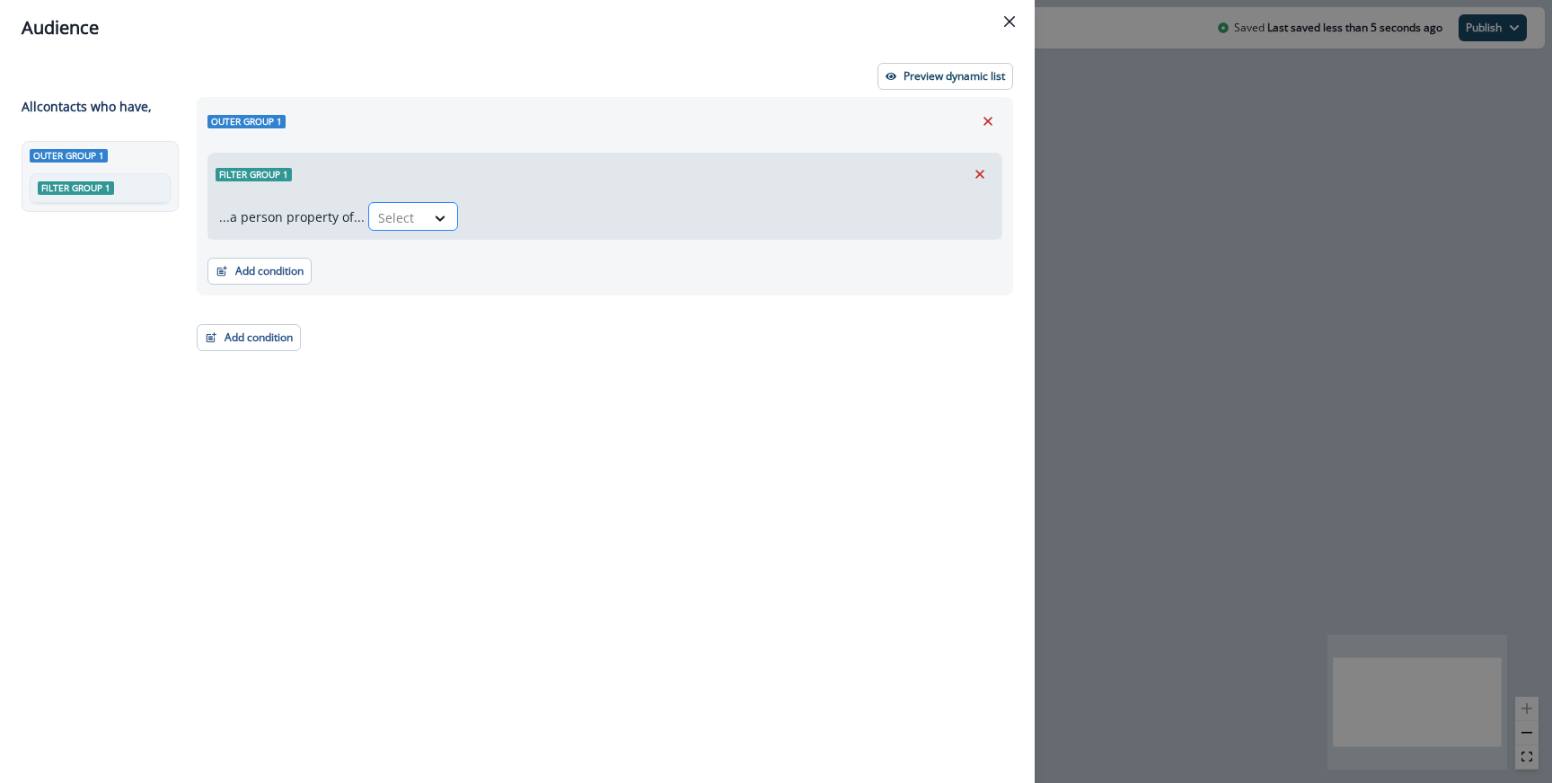
click at [391, 213] on div at bounding box center [397, 218] width 38 height 22
type input "*****"
click at [402, 243] on div "Title" at bounding box center [482, 258] width 236 height 33
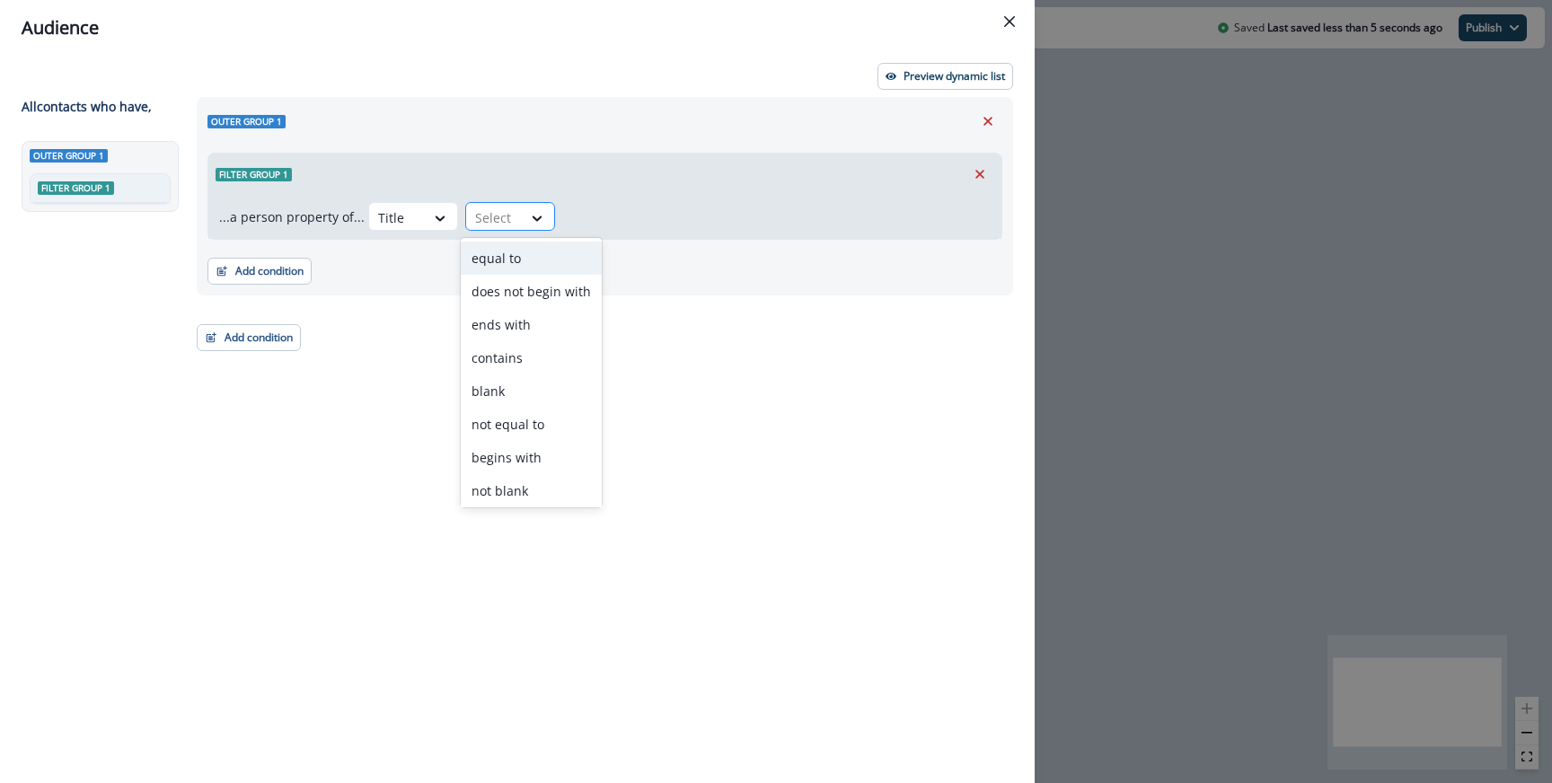
click at [498, 226] on div at bounding box center [494, 218] width 38 height 22
click at [521, 485] on div "not blank" at bounding box center [531, 490] width 141 height 33
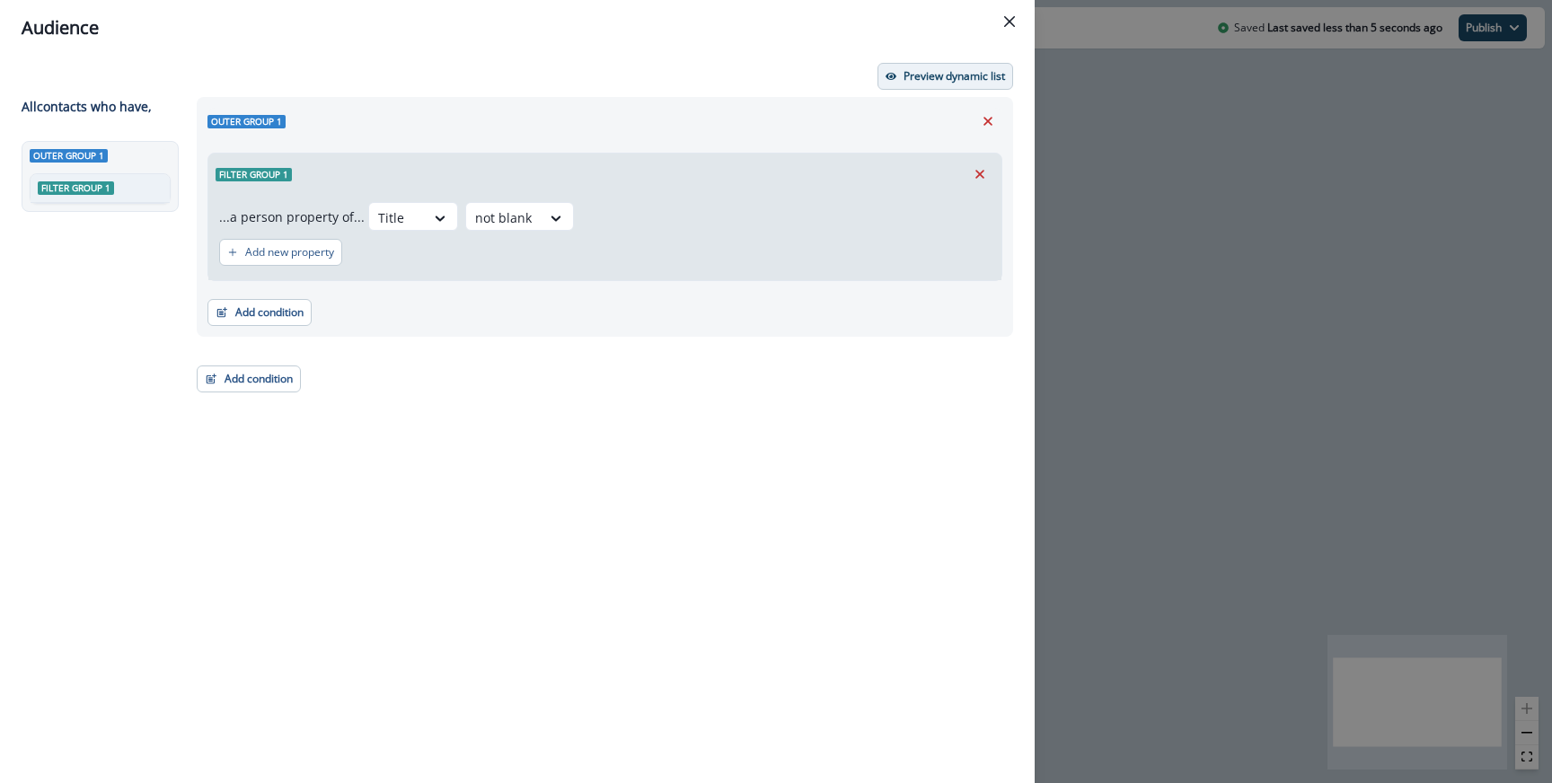
click at [902, 84] on button "Preview dynamic list" at bounding box center [946, 76] width 136 height 27
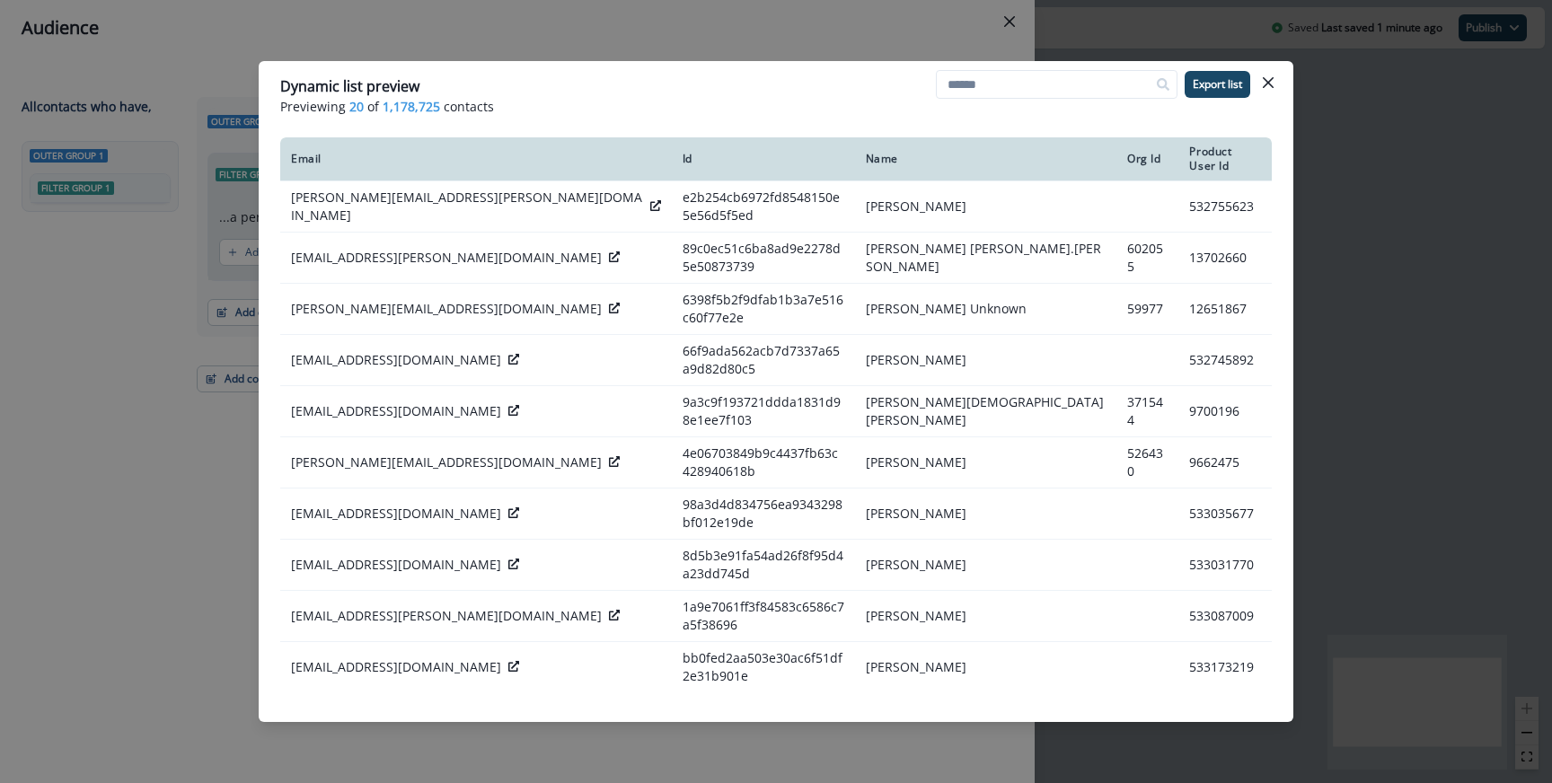
click at [525, 45] on div "Dynamic list preview Previewing 20 of 1,178,725 contacts Export list Email Id N…" at bounding box center [776, 391] width 1552 height 783
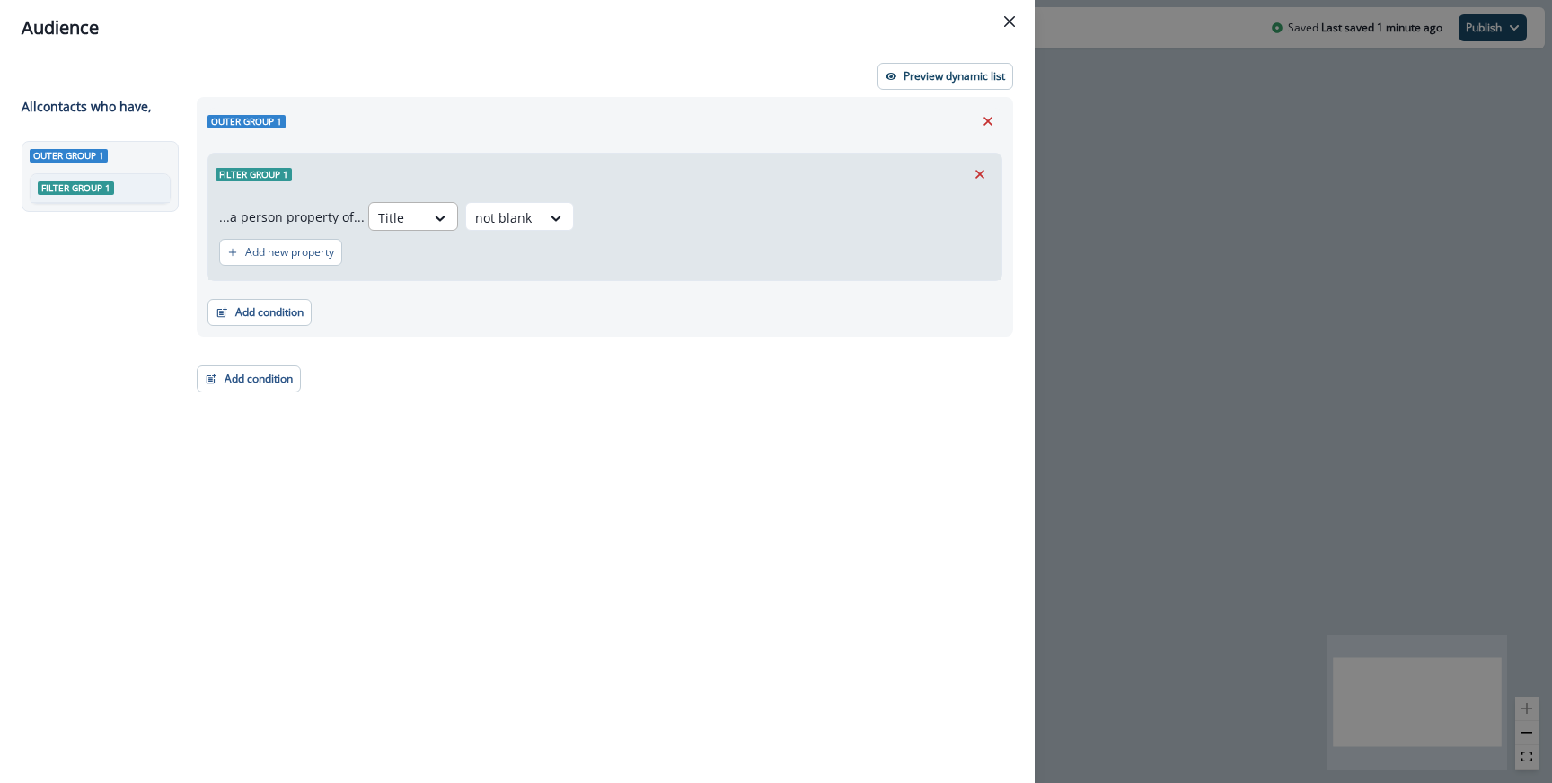
click at [426, 228] on div at bounding box center [441, 218] width 32 height 30
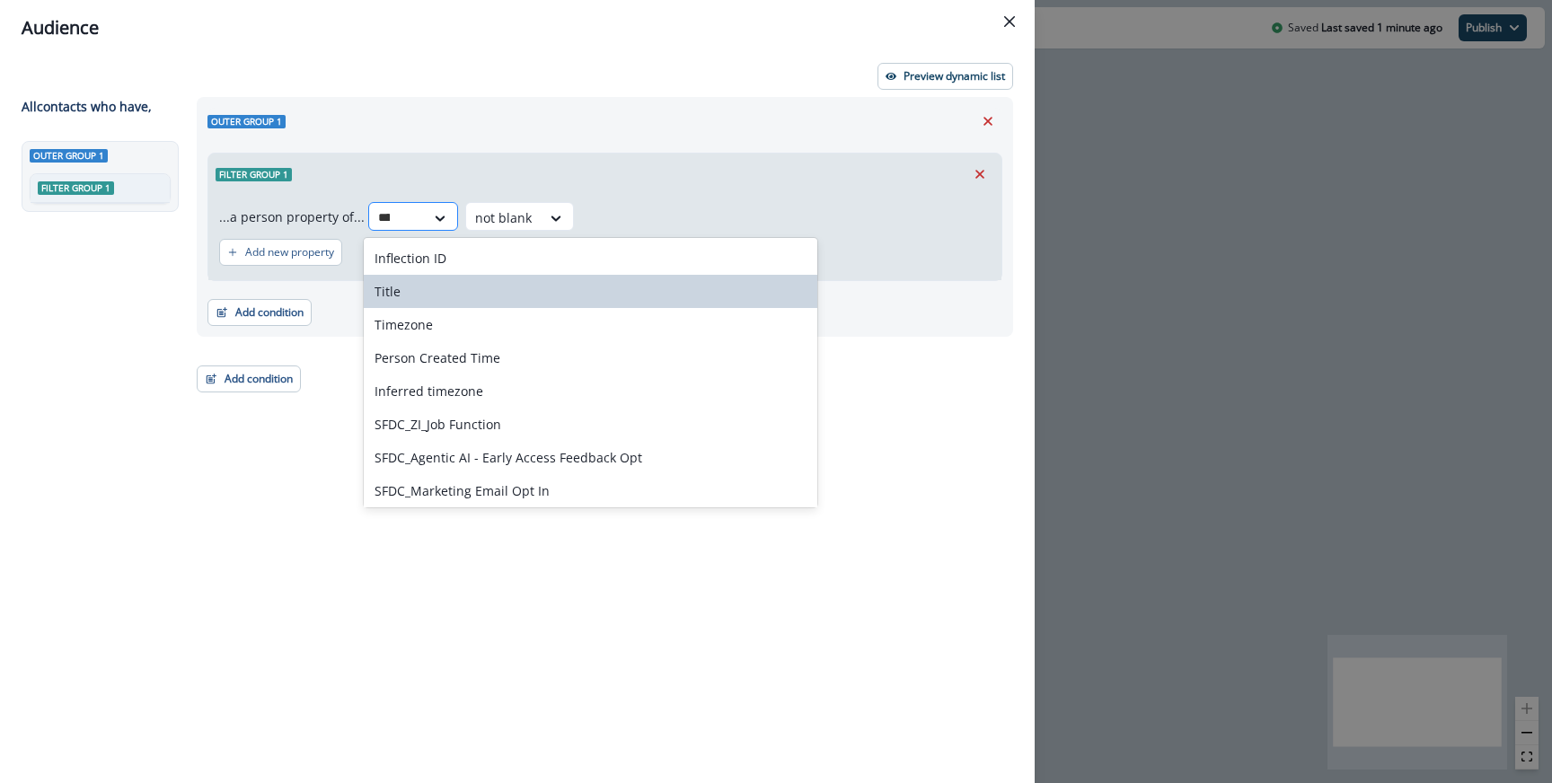
type input "*****"
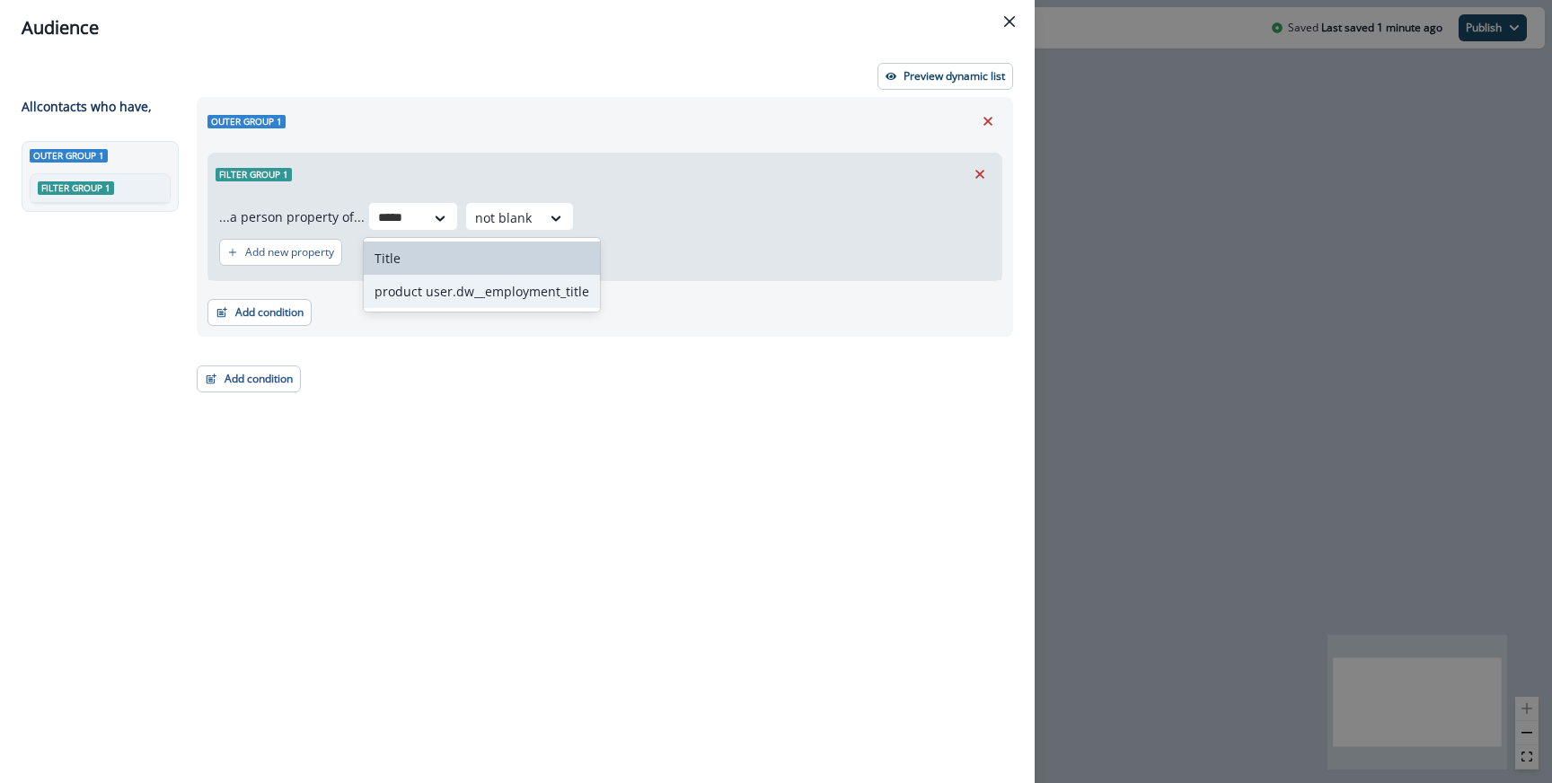
click at [426, 292] on div "product user.dw__employment_title" at bounding box center [482, 291] width 236 height 33
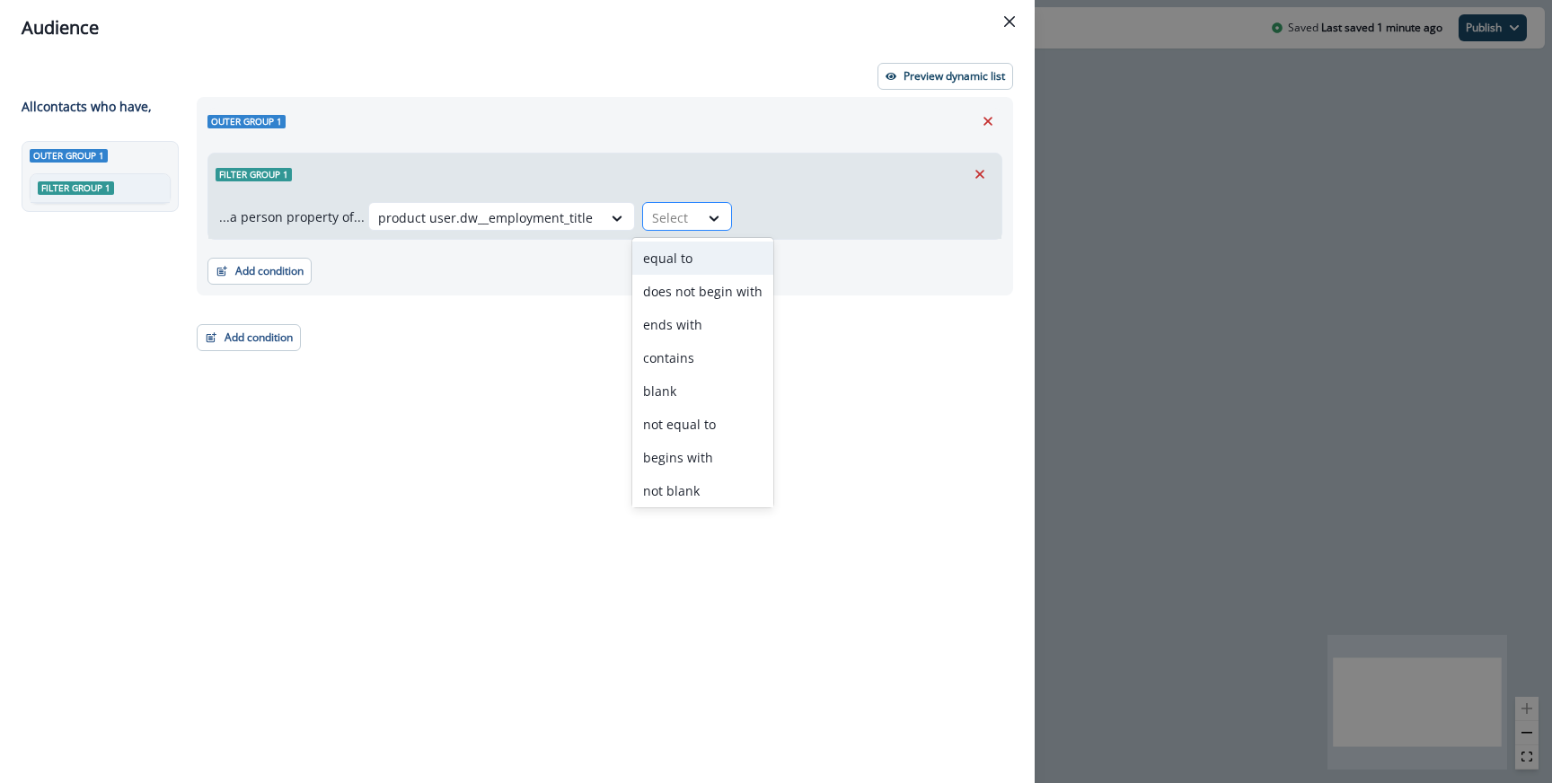
click at [699, 230] on div at bounding box center [715, 218] width 32 height 30
click at [673, 490] on div "not blank" at bounding box center [702, 490] width 141 height 33
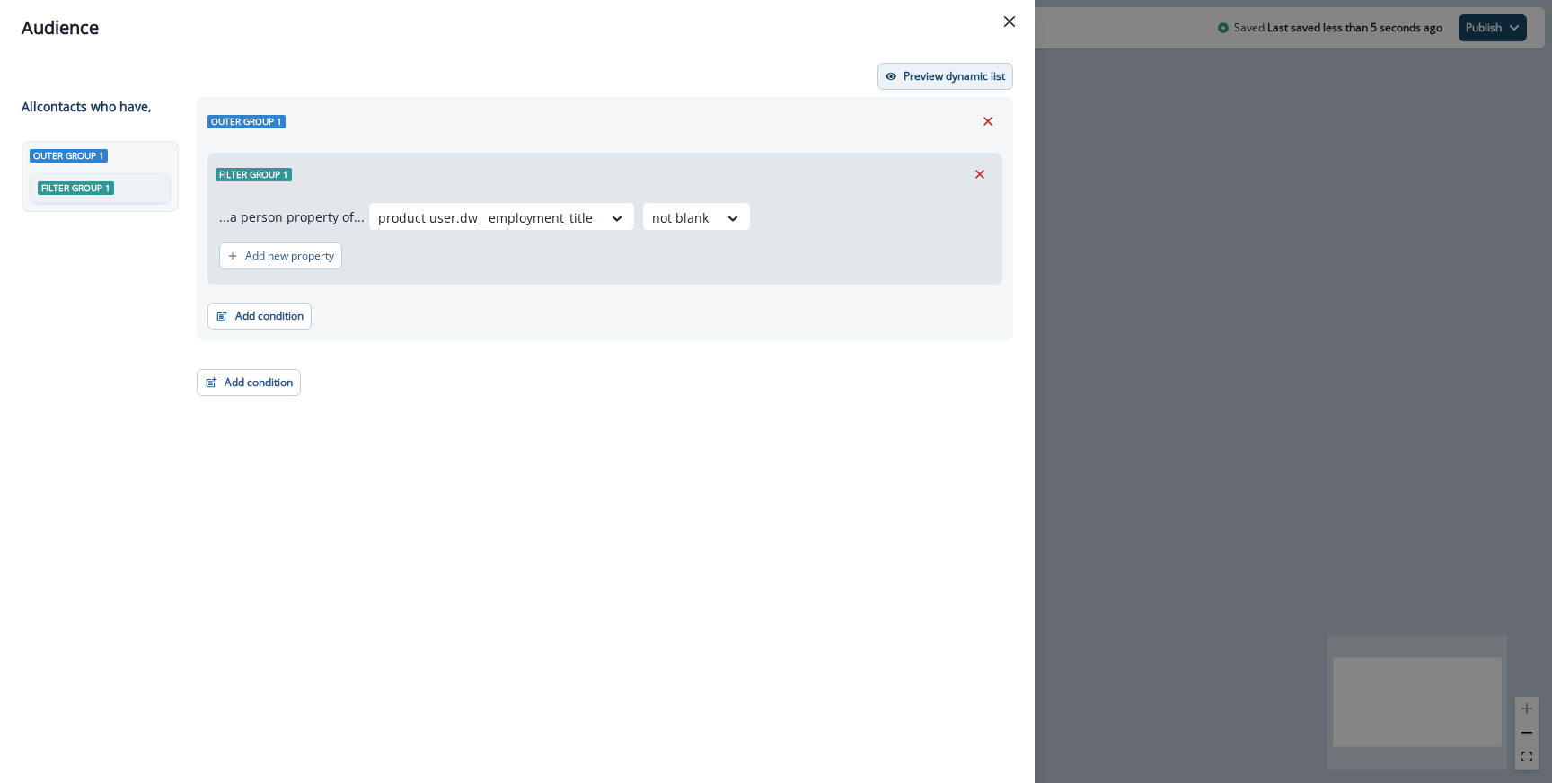
click at [916, 86] on button "Preview dynamic list" at bounding box center [946, 76] width 136 height 27
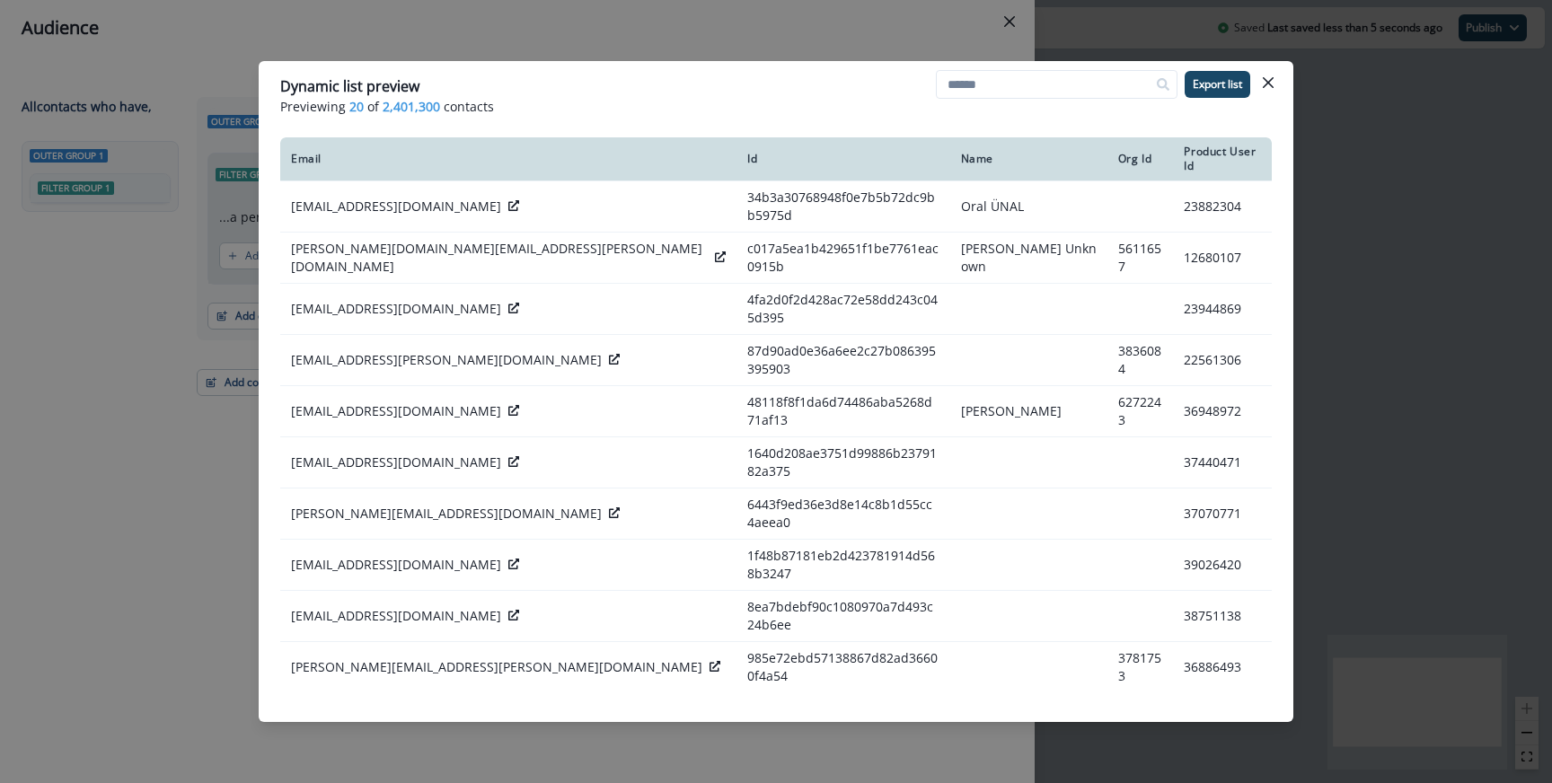
click at [484, 59] on div "Dynamic list preview Previewing 20 of 2,401,300 contacts Export list Email Id N…" at bounding box center [776, 391] width 1552 height 783
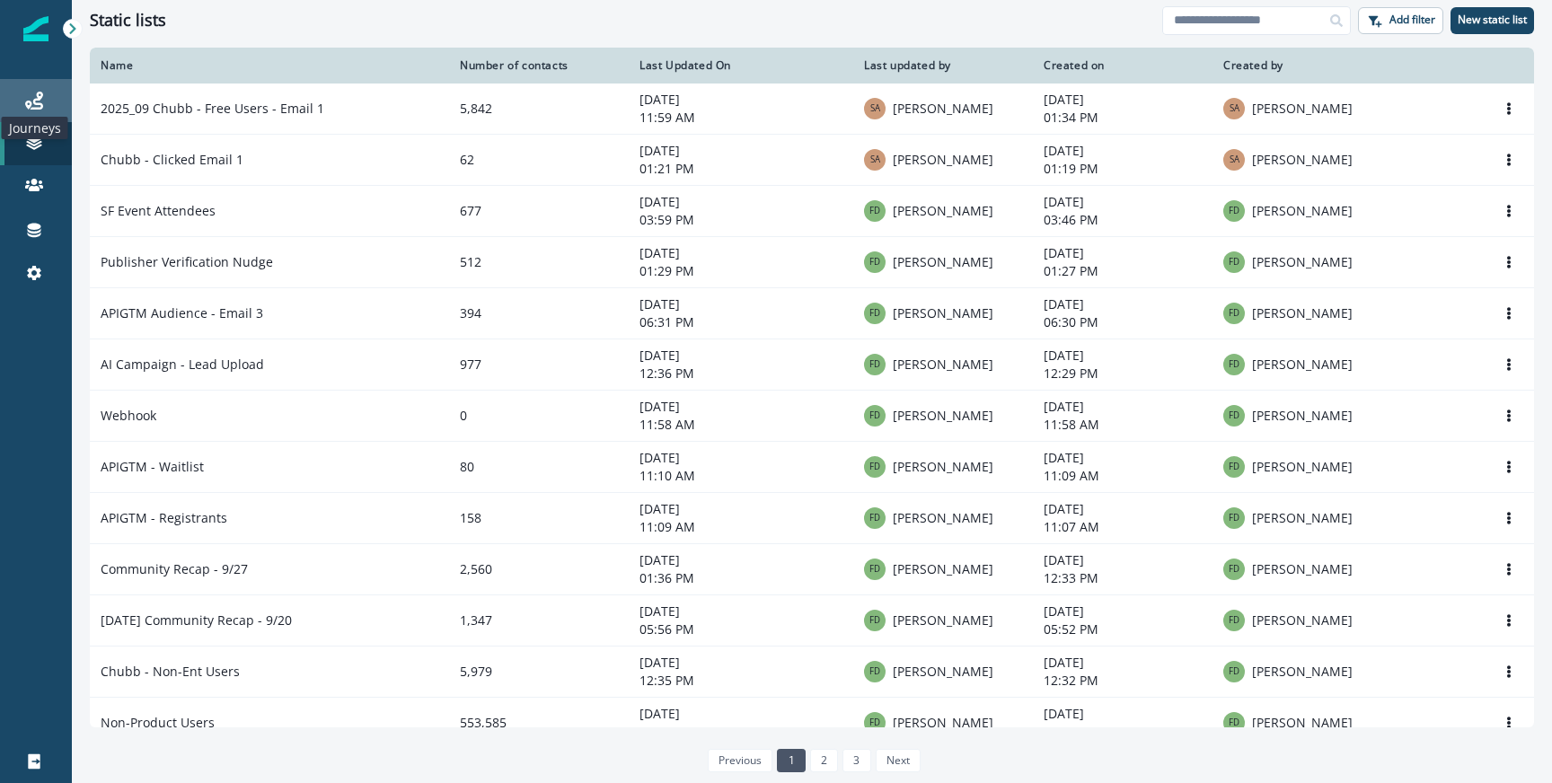
click at [42, 107] on icon at bounding box center [34, 101] width 18 height 18
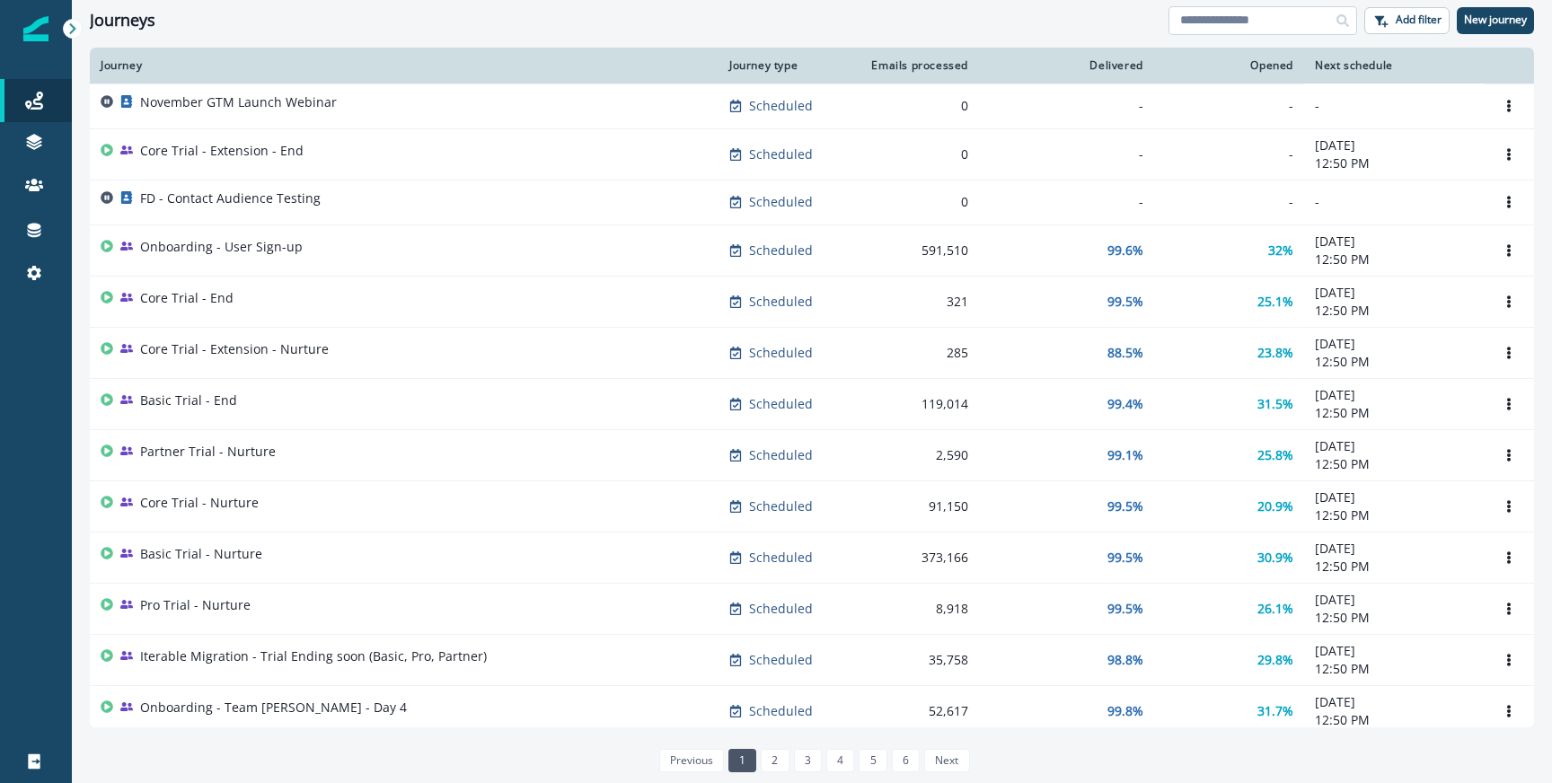
click at [1230, 16] on input at bounding box center [1263, 20] width 189 height 29
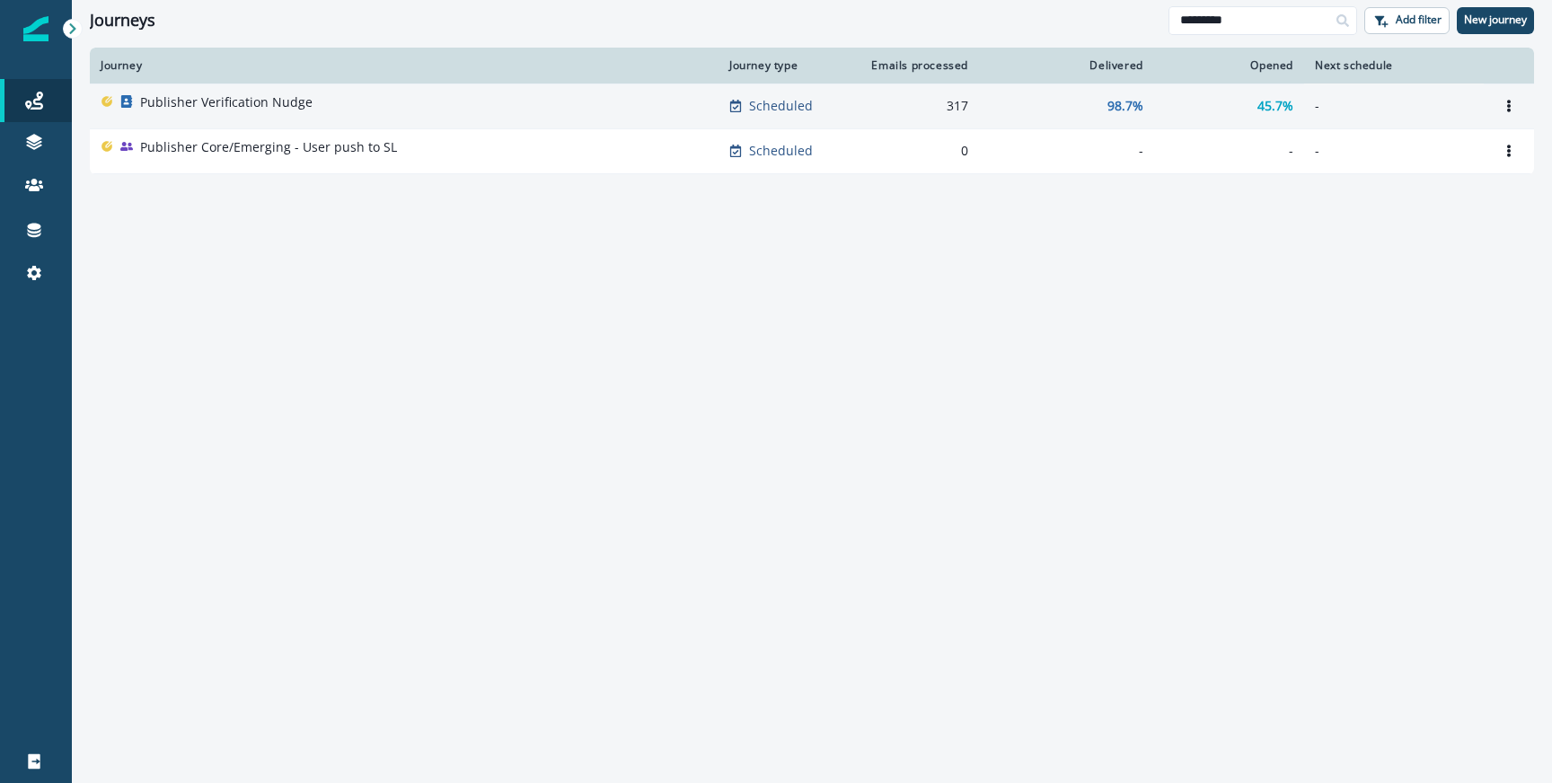
type input "*********"
click at [252, 98] on p "Publisher Verification Nudge" at bounding box center [226, 102] width 172 height 18
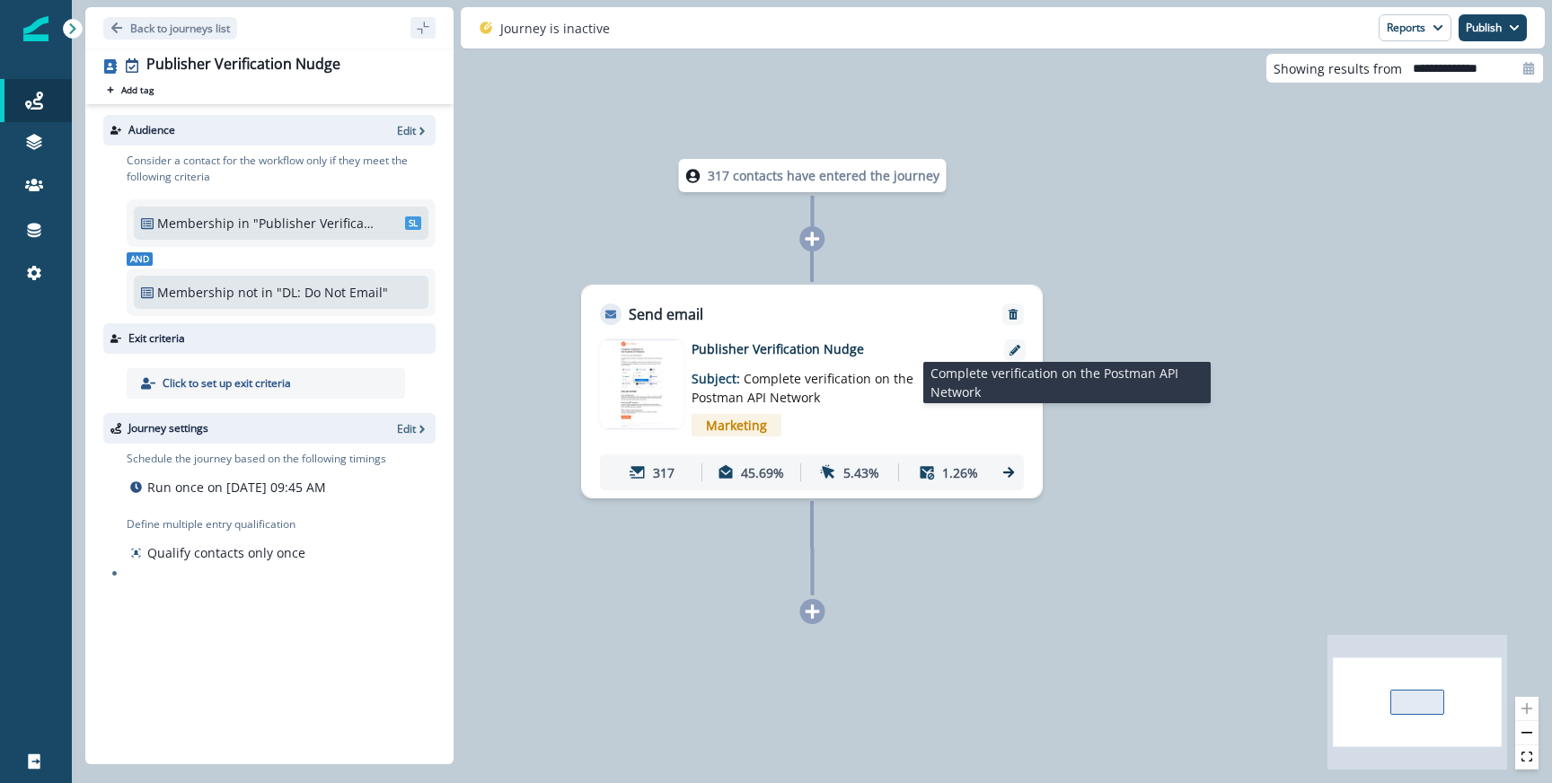
click at [822, 380] on span "Complete verification on the Postman API Network" at bounding box center [803, 388] width 222 height 36
